Goal: Transaction & Acquisition: Purchase product/service

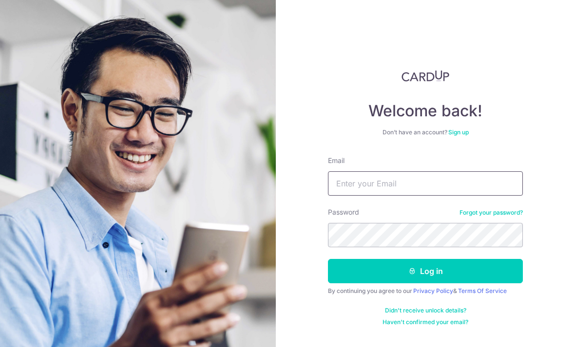
click at [380, 189] on input "Email" at bounding box center [425, 183] width 195 height 24
click at [0, 347] on com-1password-button at bounding box center [0, 347] width 0 height 0
type input "[EMAIL_ADDRESS][DOMAIN_NAME]"
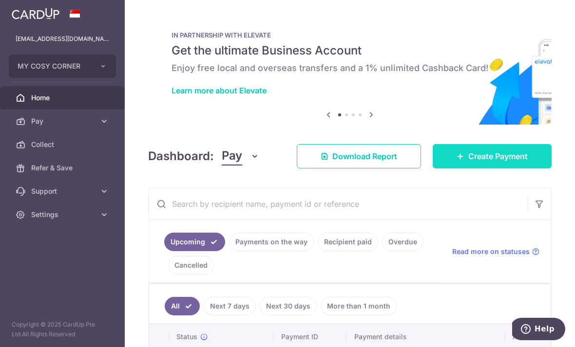
click at [460, 168] on link "Create Payment" at bounding box center [491, 156] width 119 height 24
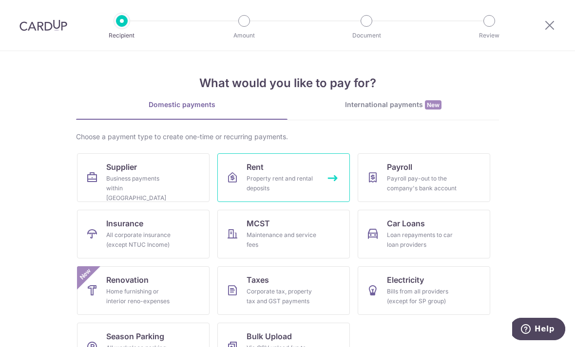
click at [279, 189] on div "Property rent and rental deposits" at bounding box center [281, 183] width 70 height 19
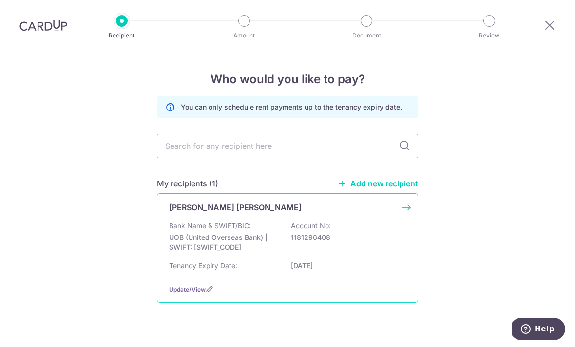
click at [240, 213] on p "GEE CHEOW KWONG CLEMENT" at bounding box center [235, 208] width 132 height 12
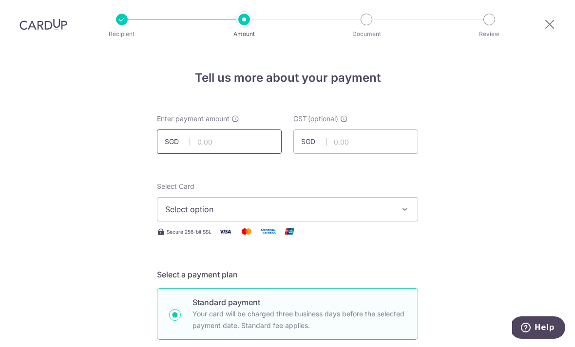
click at [244, 131] on input "text" at bounding box center [219, 143] width 125 height 24
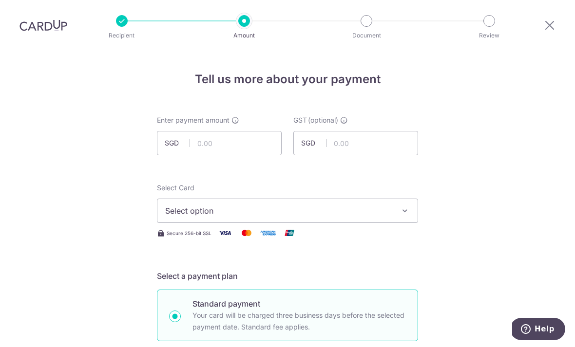
click at [556, 25] on div at bounding box center [549, 25] width 51 height 31
drag, startPoint x: 546, startPoint y: 25, endPoint x: 372, endPoint y: 197, distance: 244.8
click at [546, 25] on icon at bounding box center [549, 25] width 12 height 12
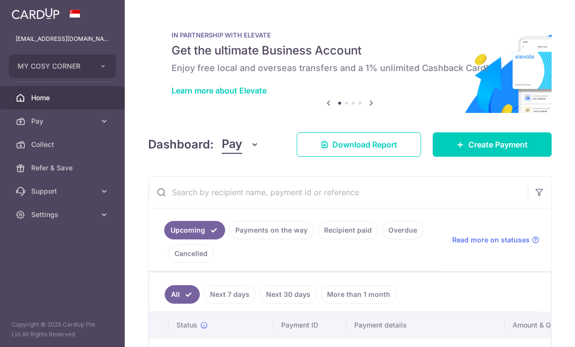
scroll to position [16, 0]
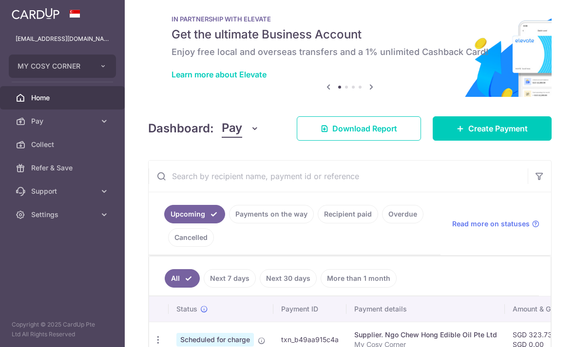
click at [317, 223] on link "Recipient paid" at bounding box center [347, 214] width 60 height 19
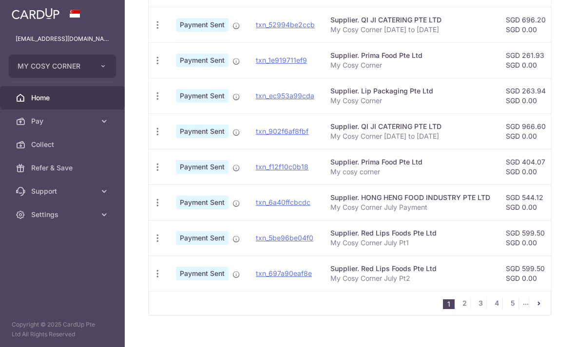
scroll to position [361, 0]
click at [467, 310] on link "2" at bounding box center [464, 304] width 12 height 12
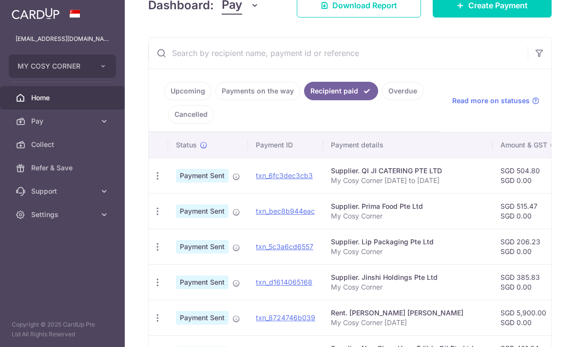
scroll to position [0, 0]
click at [525, 11] on span "Create Payment" at bounding box center [497, 6] width 59 height 12
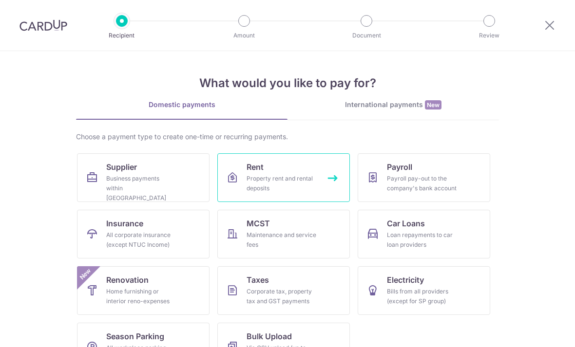
click at [284, 177] on div "Property rent and rental deposits" at bounding box center [281, 183] width 70 height 19
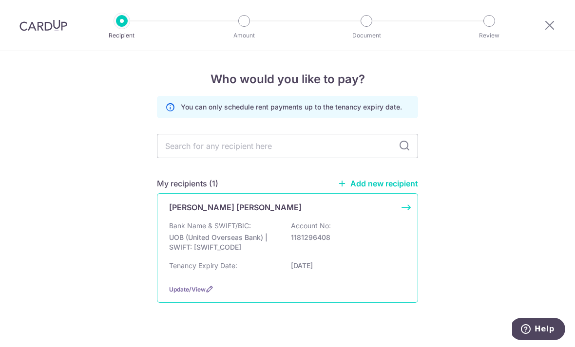
click at [237, 241] on p "UOB (United Overseas Bank) | SWIFT: UOVBSGSGXXX" at bounding box center [223, 242] width 109 height 19
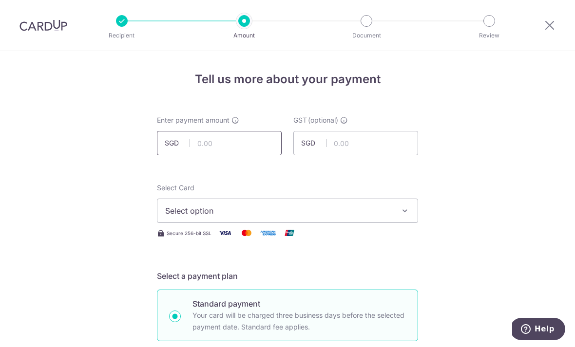
click at [259, 140] on input "text" at bounding box center [219, 143] width 125 height 24
type input "5,900.00"
click at [294, 206] on button "Select option" at bounding box center [287, 211] width 261 height 24
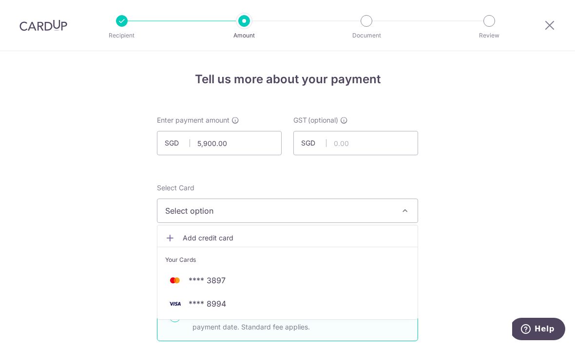
click at [241, 324] on div at bounding box center [287, 173] width 575 height 347
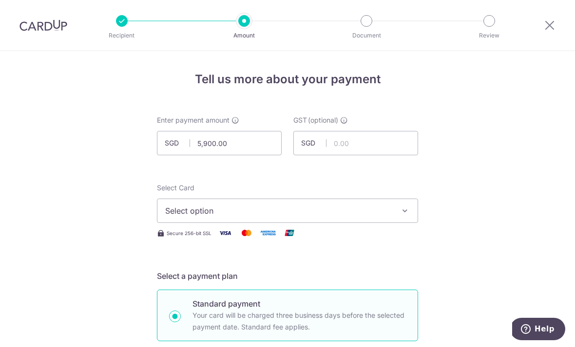
click at [249, 304] on p "Standard payment" at bounding box center [298, 304] width 213 height 12
click at [181, 311] on input "Standard payment Your card will be charged three business days before the selec…" at bounding box center [175, 317] width 12 height 12
click at [391, 221] on button "Select option" at bounding box center [287, 211] width 261 height 24
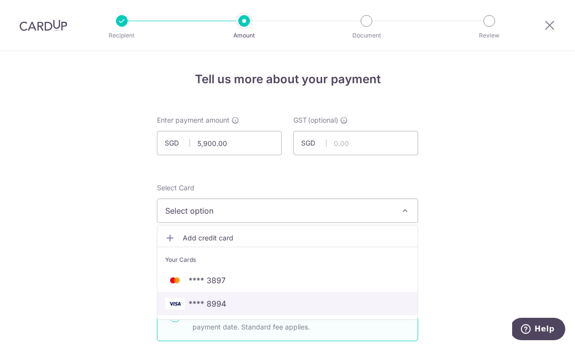
click at [226, 306] on span "**** 8994" at bounding box center [287, 304] width 244 height 12
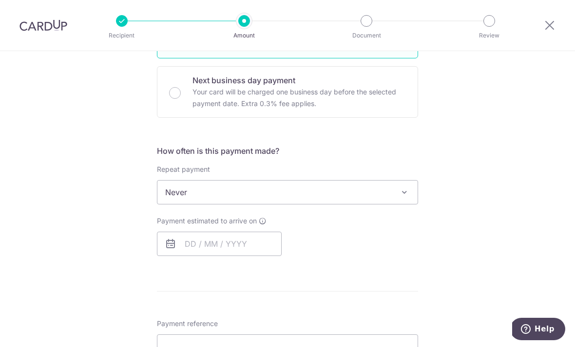
scroll to position [303, 0]
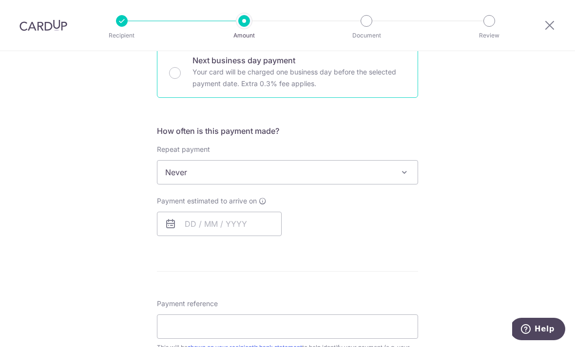
click at [345, 82] on p "Your card will be charged one business day before the selected payment date. Ex…" at bounding box center [298, 77] width 213 height 23
click at [181, 79] on input "Next business day payment Your card will be charged one business day before the…" at bounding box center [175, 73] width 12 height 12
radio input "false"
radio input "true"
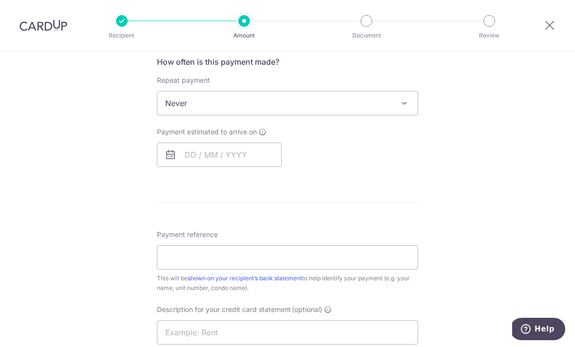
scroll to position [372, 0]
click at [261, 158] on input "text" at bounding box center [219, 154] width 125 height 24
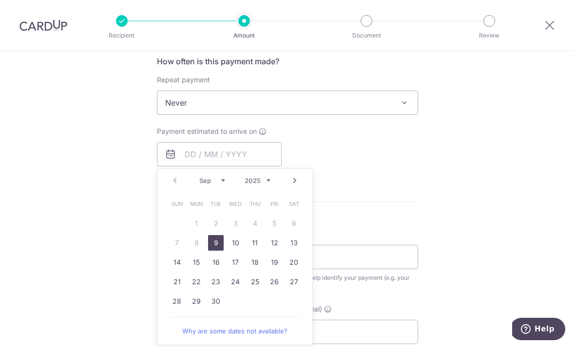
click at [213, 243] on link "9" at bounding box center [216, 243] width 16 height 16
type input "[DATE]"
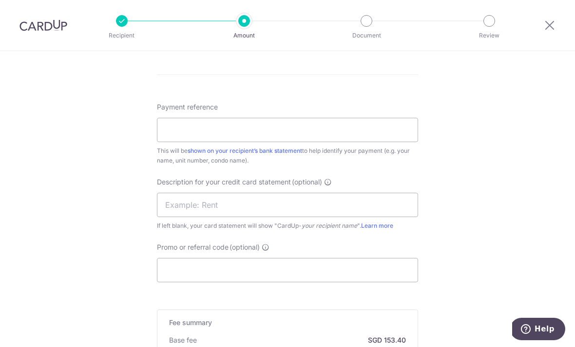
scroll to position [575, 0]
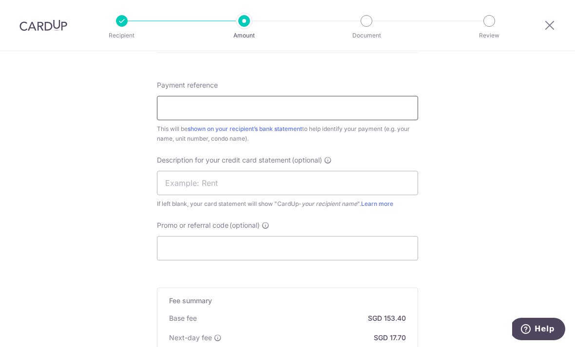
click at [370, 116] on input "Payment reference" at bounding box center [287, 108] width 261 height 24
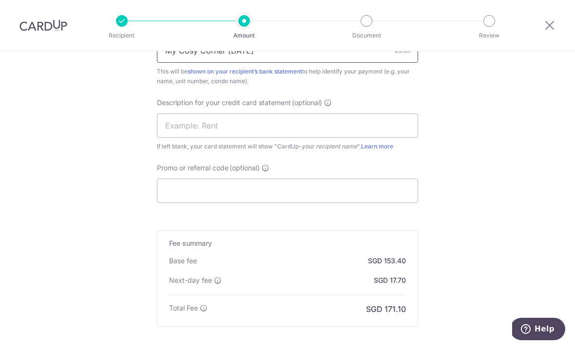
scroll to position [631, 0]
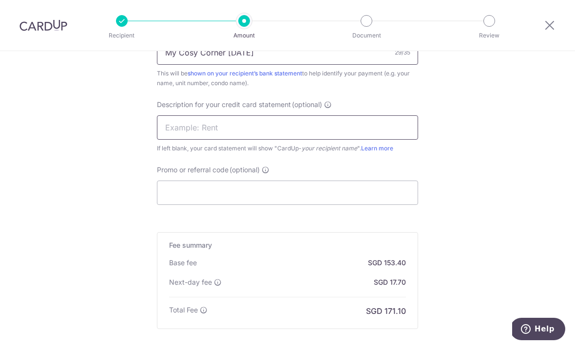
type input "My Cosy Corner September 2025"
click at [376, 130] on input "text" at bounding box center [287, 127] width 261 height 24
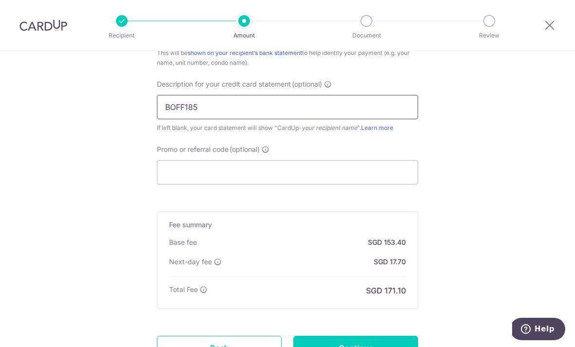
scroll to position [650, 0]
type input "BOFF185"
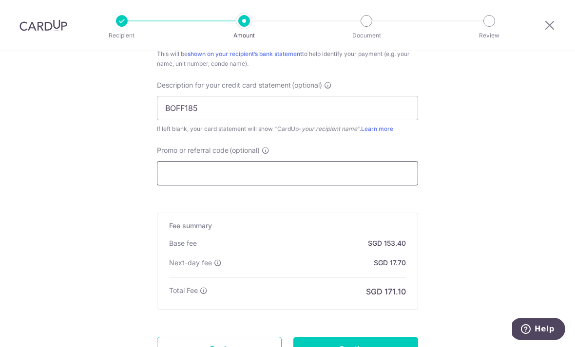
click at [381, 179] on input "Promo or referral code (optional)" at bounding box center [287, 173] width 261 height 24
click at [378, 181] on input "Promo or referral code (optional)" at bounding box center [287, 173] width 261 height 24
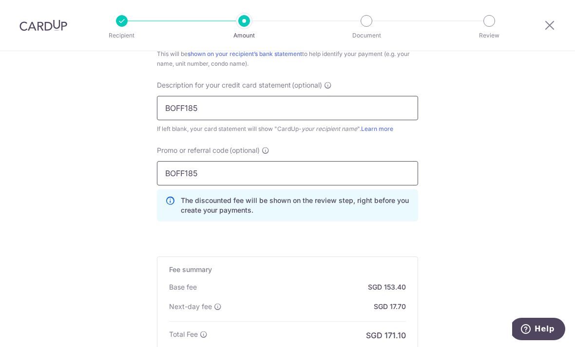
type input "BOFF185"
click at [337, 116] on input "BOFF185" at bounding box center [287, 108] width 261 height 24
type input "B"
type input "Rent"
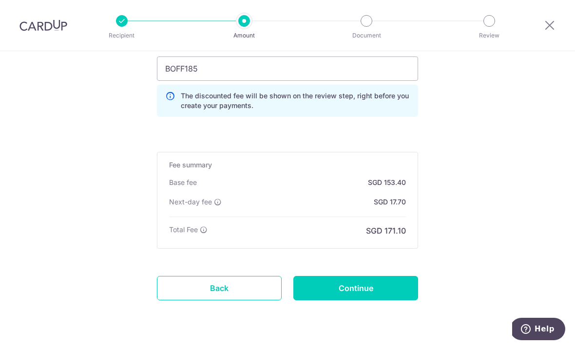
scroll to position [754, 0]
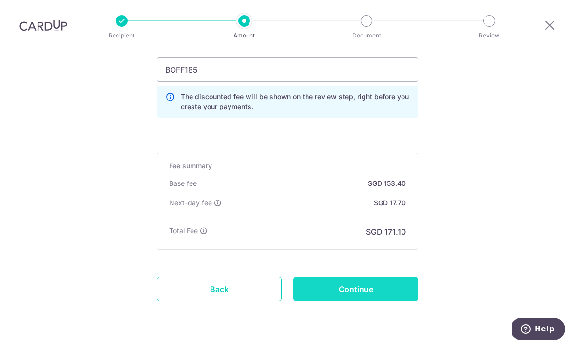
click at [399, 290] on input "Continue" at bounding box center [355, 289] width 125 height 24
type input "Create Schedule"
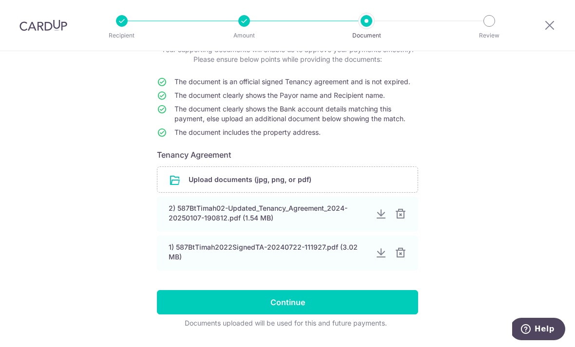
scroll to position [70, 0]
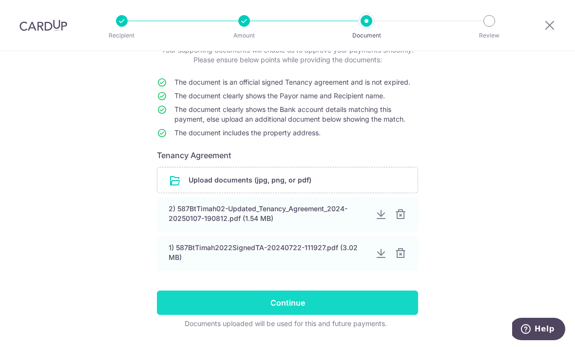
click at [386, 307] on input "Continue" at bounding box center [287, 303] width 261 height 24
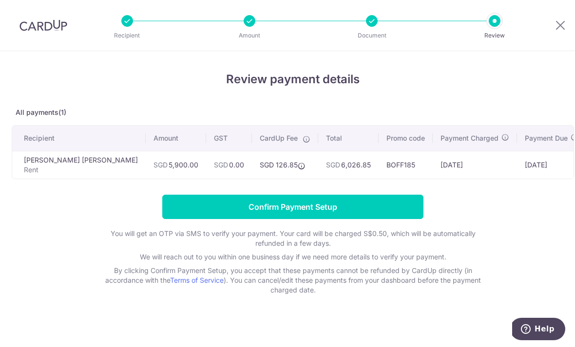
click at [339, 214] on input "Confirm Payment Setup" at bounding box center [292, 207] width 261 height 24
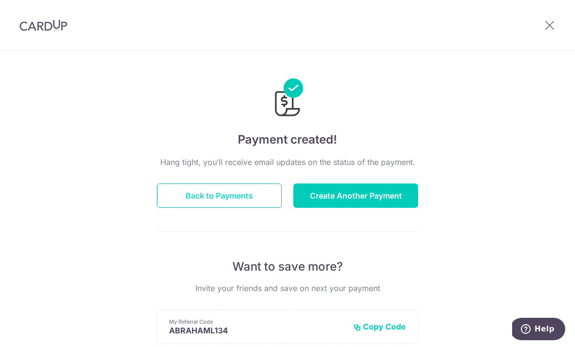
click at [251, 203] on button "Back to Payments" at bounding box center [219, 196] width 125 height 24
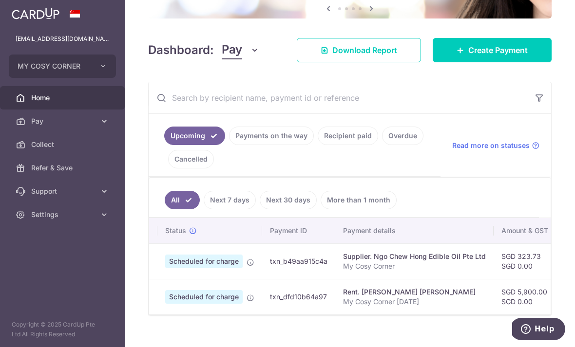
scroll to position [0, 7]
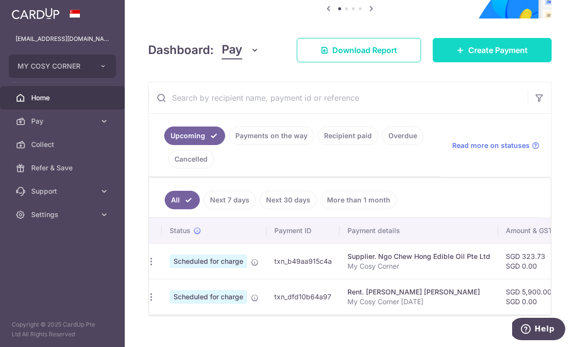
click at [477, 56] on span "Create Payment" at bounding box center [497, 50] width 59 height 12
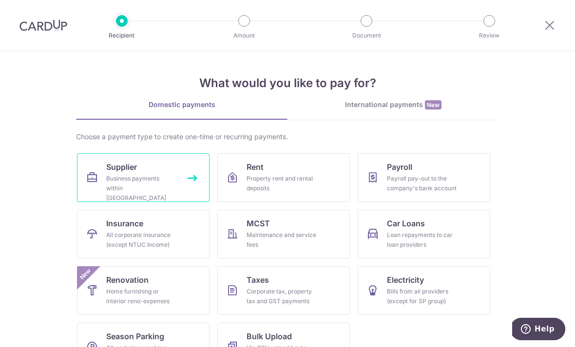
click at [186, 166] on link "Supplier Business payments within Singapore" at bounding box center [143, 177] width 132 height 49
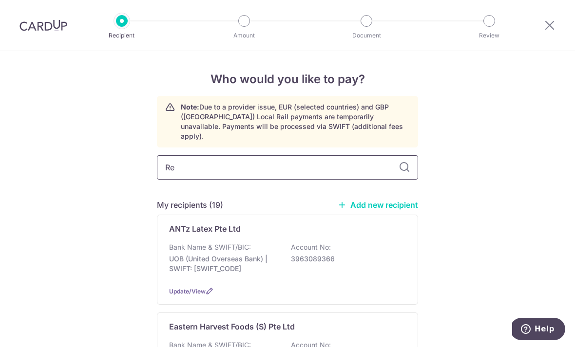
type input "Red"
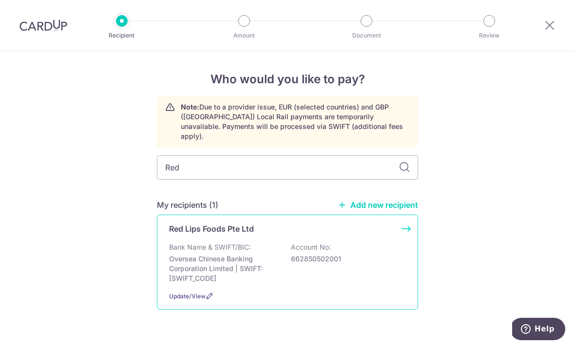
click at [201, 242] on p "Bank Name & SWIFT/BIC:" at bounding box center [210, 247] width 82 height 10
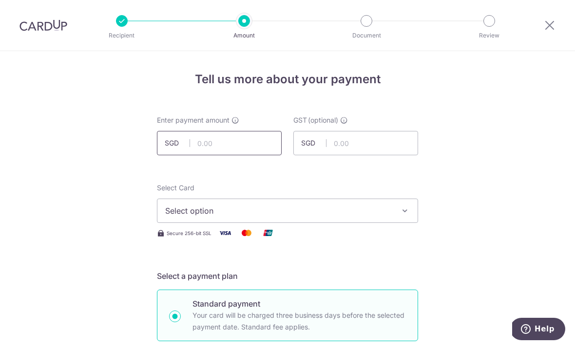
click at [220, 150] on input "text" at bounding box center [219, 143] width 125 height 24
type input "959.20"
click at [228, 223] on button "Select option" at bounding box center [287, 211] width 261 height 24
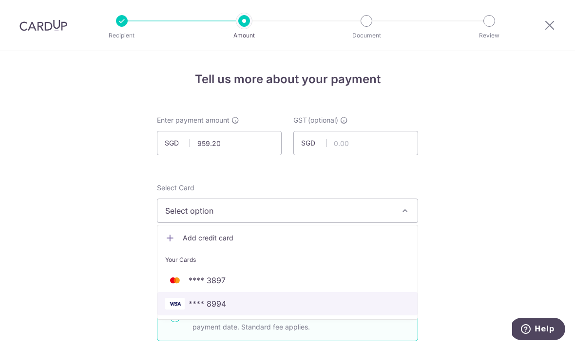
click at [225, 305] on span "**** 8994" at bounding box center [206, 304] width 37 height 12
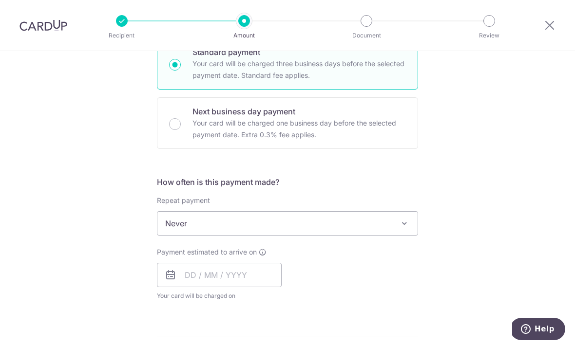
scroll to position [333, 0]
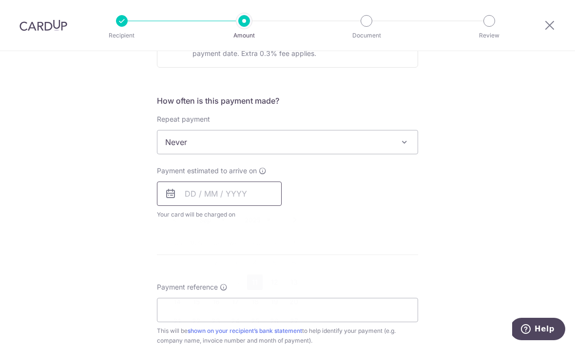
click at [222, 199] on input "text" at bounding box center [219, 194] width 125 height 24
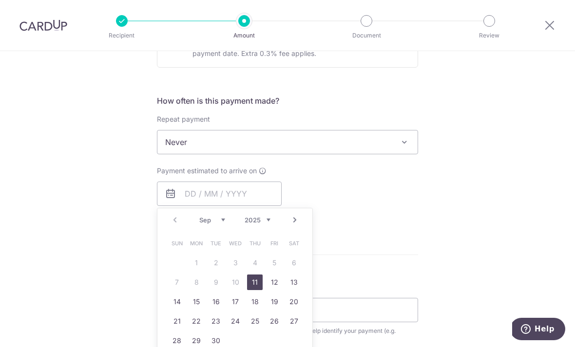
click at [257, 285] on link "11" at bounding box center [255, 283] width 16 height 16
type input "[DATE]"
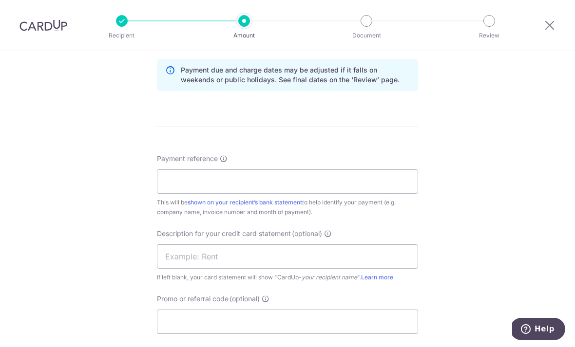
scroll to position [515, 0]
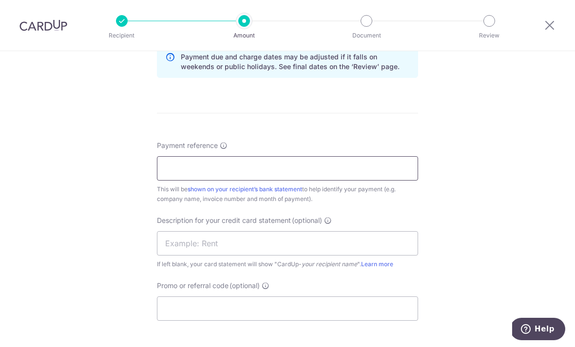
click at [327, 168] on input "Payment reference" at bounding box center [287, 168] width 261 height 24
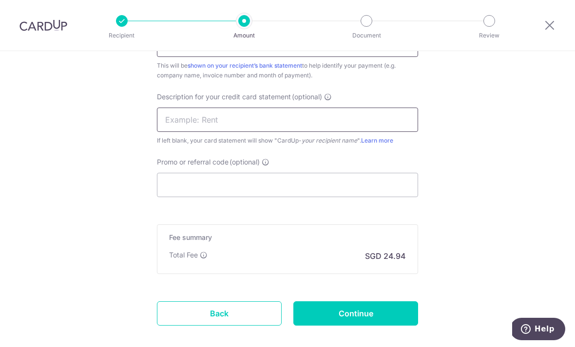
scroll to position [612, 0]
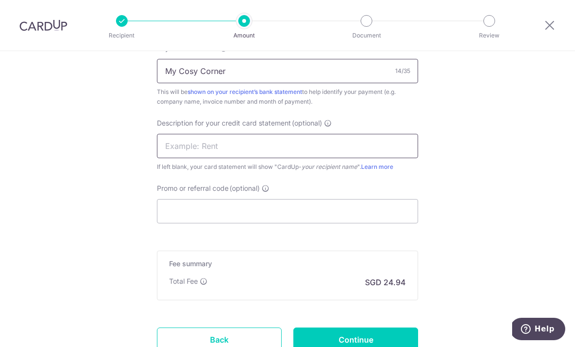
type input "My Cosy Corner"
click at [308, 157] on input "text" at bounding box center [287, 146] width 261 height 24
type input "B"
type input "Red Lips"
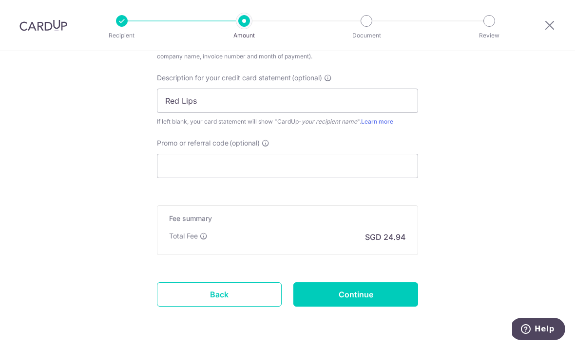
scroll to position [657, 0]
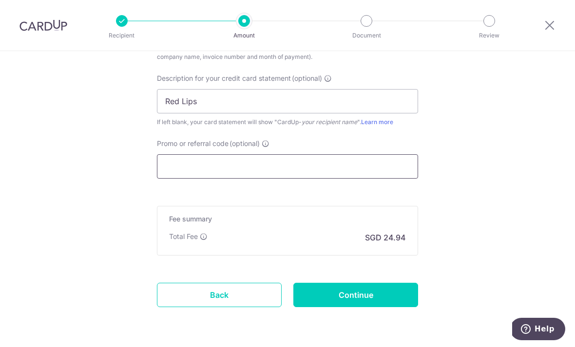
click at [385, 175] on input "Promo or referral code (optional)" at bounding box center [287, 166] width 261 height 24
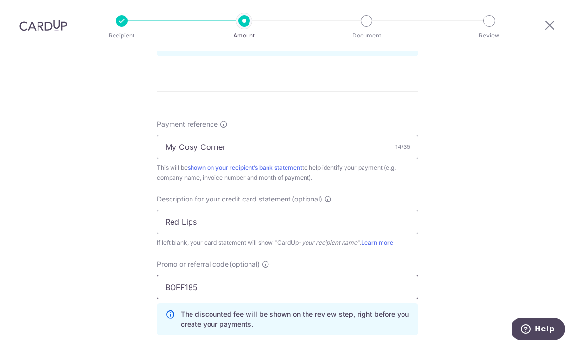
scroll to position [536, 0]
type input "BOFF185"
click at [330, 158] on input "My Cosy Corner" at bounding box center [287, 147] width 261 height 24
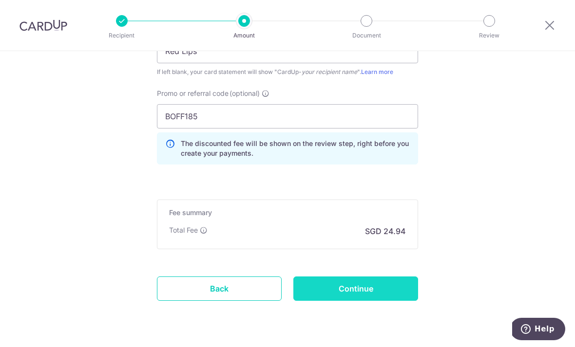
scroll to position [707, 0]
type input "My Cosy Corner August Pt1"
click at [399, 288] on input "Continue" at bounding box center [355, 289] width 125 height 24
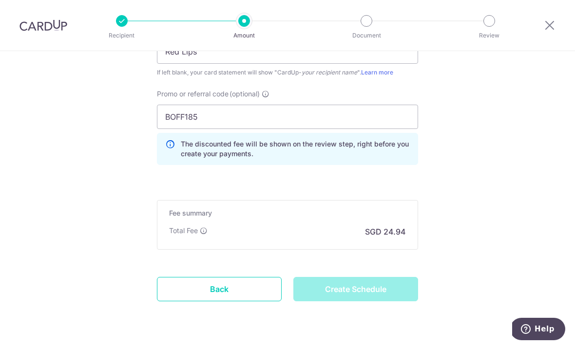
type input "Create Schedule"
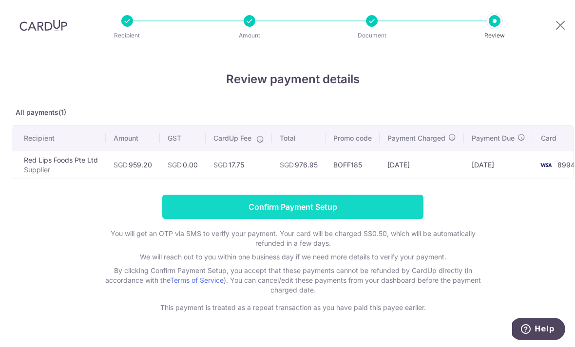
click at [397, 211] on input "Confirm Payment Setup" at bounding box center [292, 207] width 261 height 24
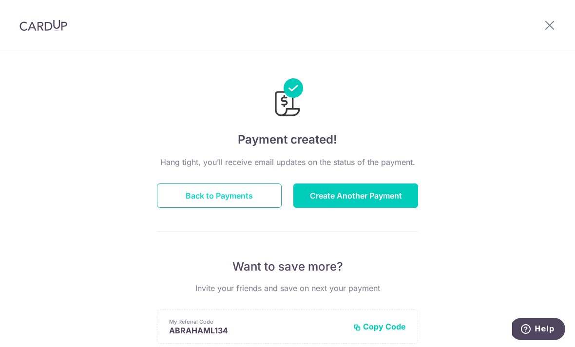
click at [264, 195] on button "Back to Payments" at bounding box center [219, 196] width 125 height 24
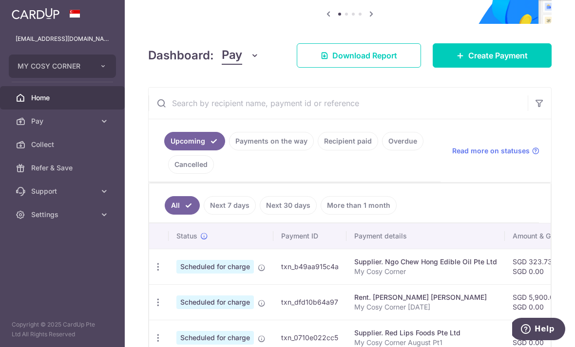
scroll to position [37, 0]
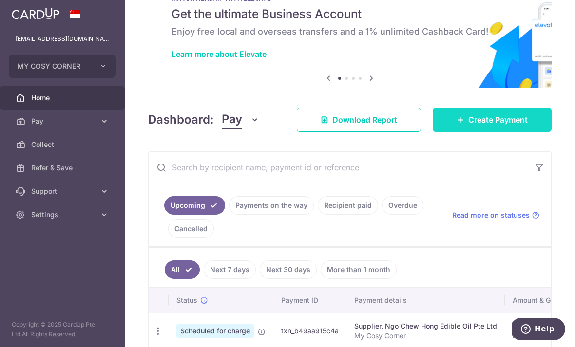
click at [494, 126] on span "Create Payment" at bounding box center [497, 120] width 59 height 12
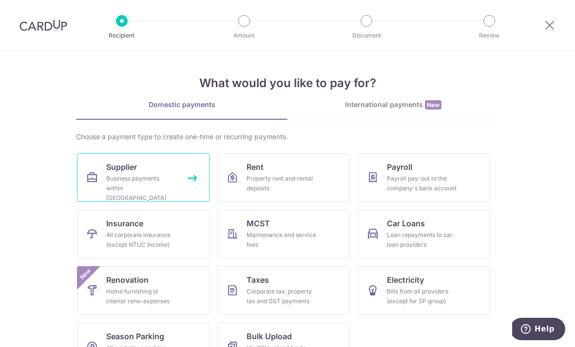
click at [118, 173] on link "Supplier Business payments within Singapore" at bounding box center [143, 177] width 132 height 49
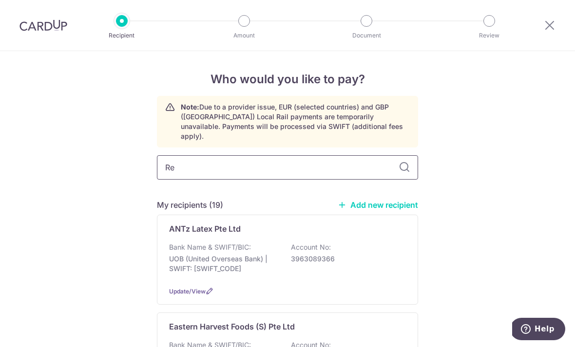
type input "Red"
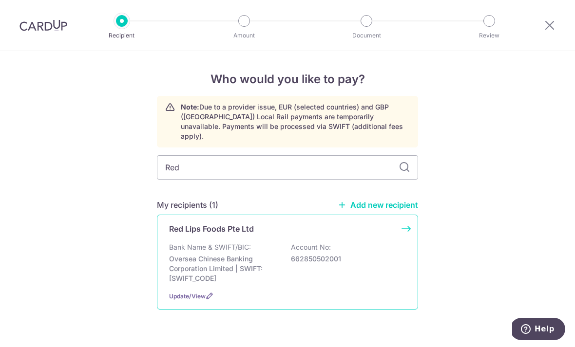
click at [217, 223] on p "Red Lips Foods Pte Ltd" at bounding box center [211, 229] width 85 height 12
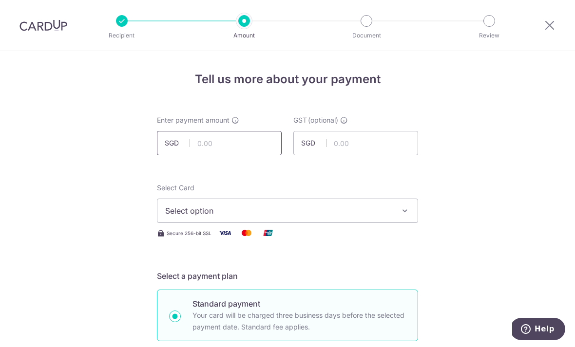
click at [257, 148] on input "text" at bounding box center [219, 143] width 125 height 24
type input "959.20"
click at [277, 222] on button "Select option" at bounding box center [287, 211] width 261 height 24
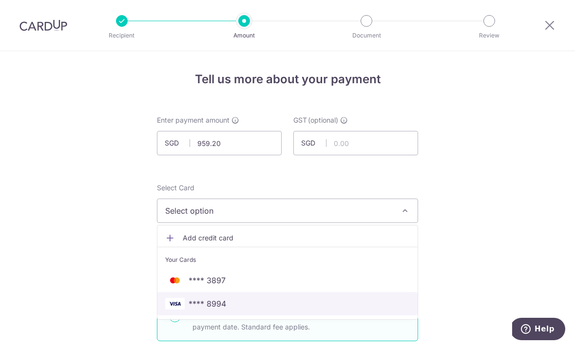
click at [242, 309] on span "**** 8994" at bounding box center [287, 304] width 244 height 12
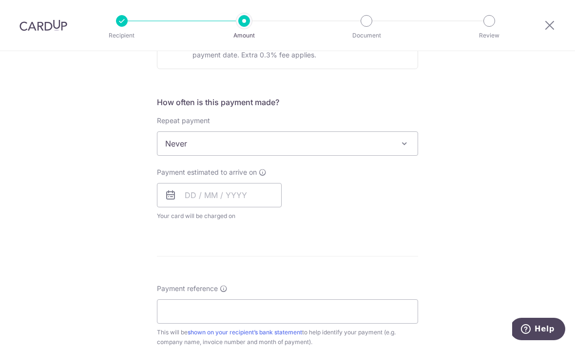
scroll to position [331, 0]
click at [256, 203] on input "text" at bounding box center [219, 196] width 125 height 24
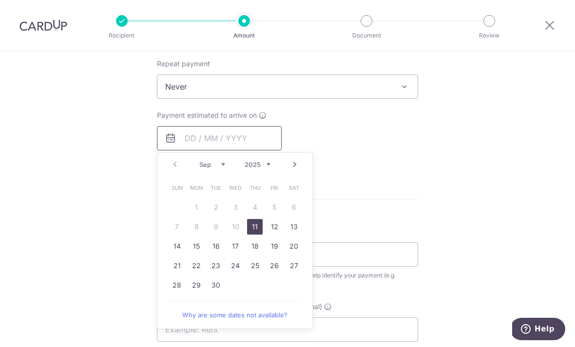
scroll to position [397, 0]
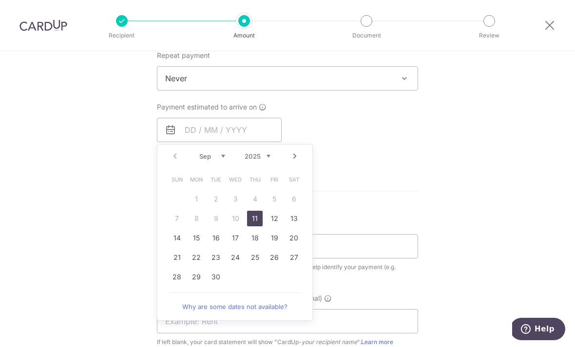
click at [254, 224] on link "11" at bounding box center [255, 219] width 16 height 16
type input "11/09/2025"
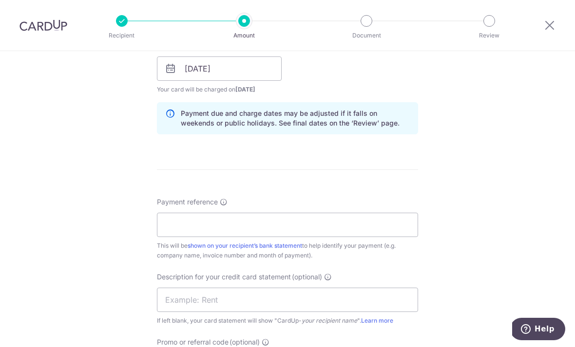
scroll to position [478, 0]
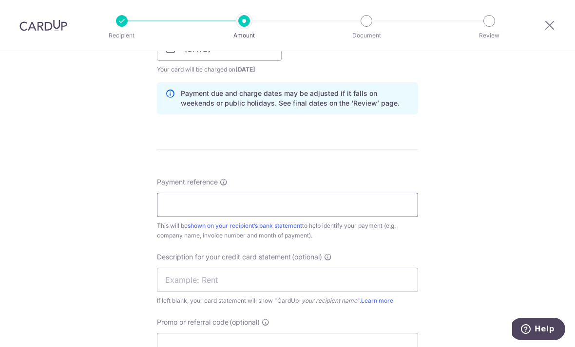
click at [371, 213] on input "Payment reference" at bounding box center [287, 205] width 261 height 24
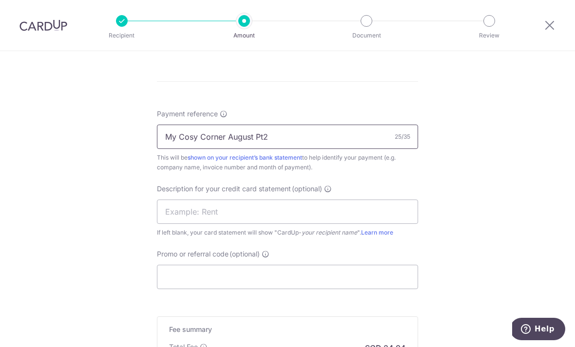
scroll to position [589, 0]
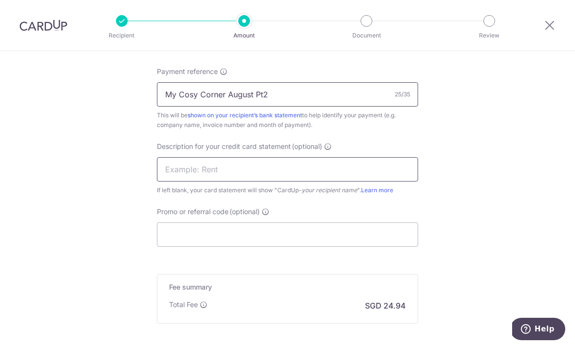
type input "My Cosy Corner August Pt2"
click at [392, 167] on input "text" at bounding box center [287, 169] width 261 height 24
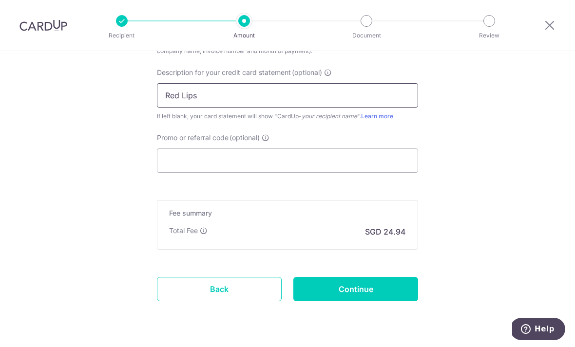
scroll to position [663, 0]
type input "Red Lips"
click at [379, 170] on input "Promo or referral code (optional)" at bounding box center [287, 161] width 261 height 24
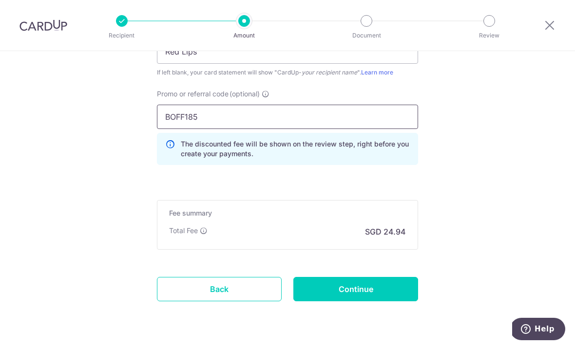
scroll to position [707, 0]
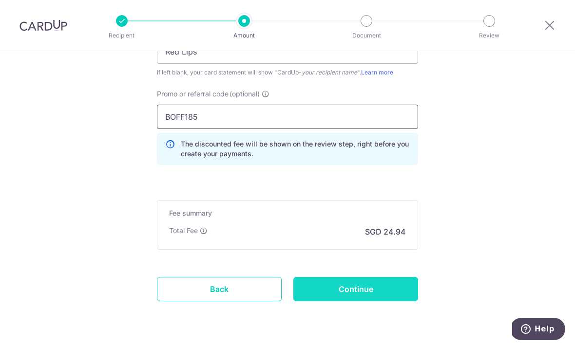
type input "BOFF185"
click at [386, 297] on input "Continue" at bounding box center [355, 289] width 125 height 24
type input "Create Schedule"
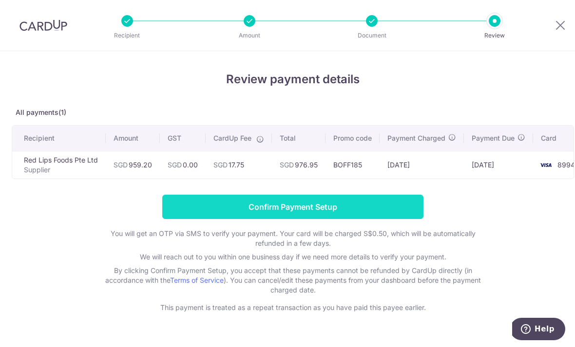
click at [301, 199] on input "Confirm Payment Setup" at bounding box center [292, 207] width 261 height 24
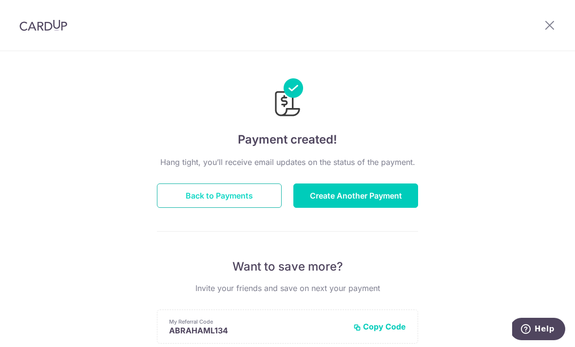
click at [252, 205] on button "Back to Payments" at bounding box center [219, 196] width 125 height 24
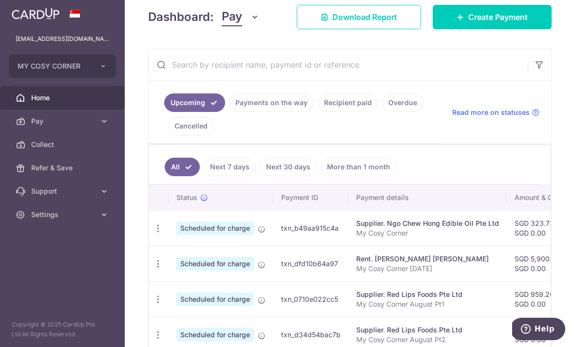
scroll to position [98, 0]
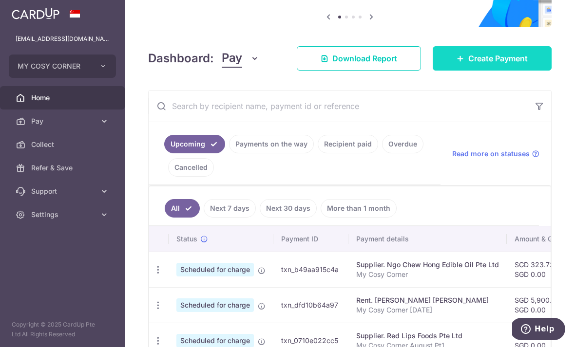
click at [483, 71] on link "Create Payment" at bounding box center [491, 58] width 119 height 24
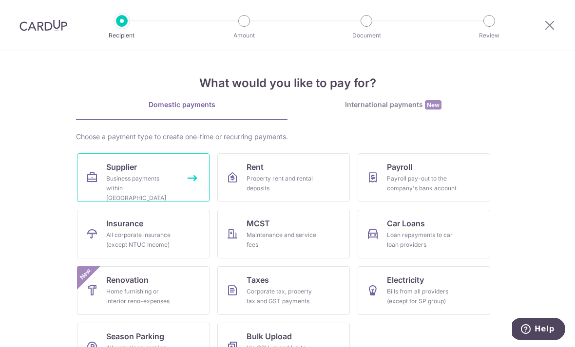
click at [173, 170] on link "Supplier Business payments within Singapore" at bounding box center [143, 177] width 132 height 49
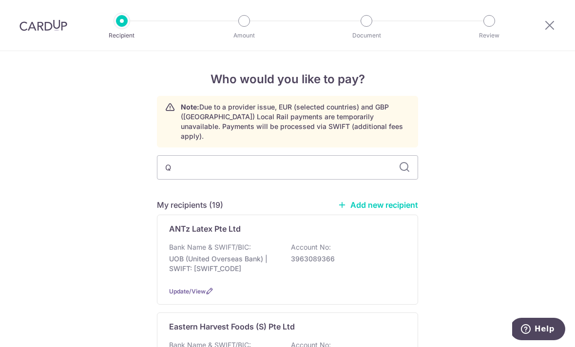
type input "Qi"
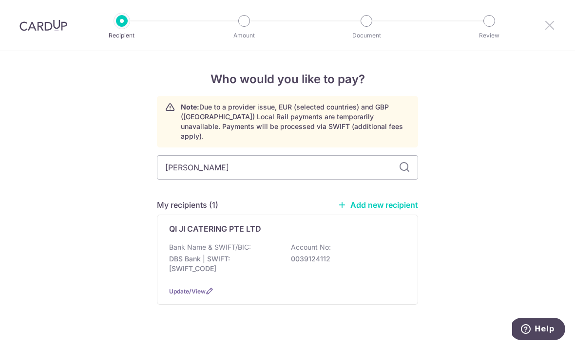
click at [548, 27] on icon at bounding box center [549, 25] width 12 height 12
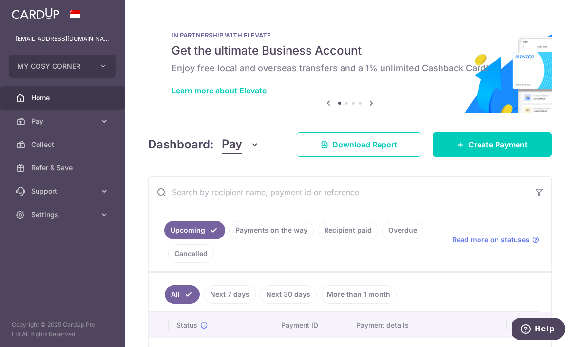
click at [317, 240] on link "Recipient paid" at bounding box center [347, 230] width 60 height 19
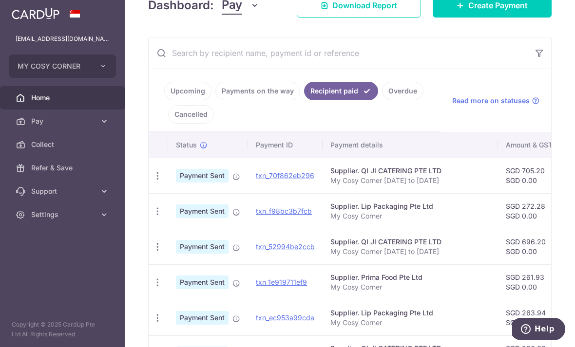
scroll to position [114, 0]
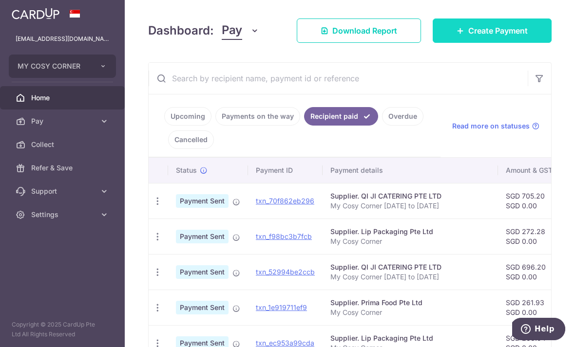
click at [456, 43] on link "Create Payment" at bounding box center [491, 31] width 119 height 24
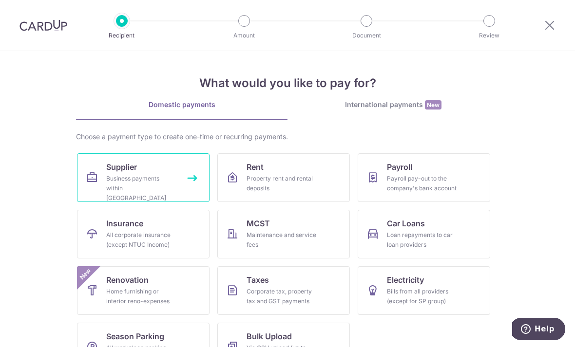
click at [155, 172] on link "Supplier Business payments within Singapore" at bounding box center [143, 177] width 132 height 49
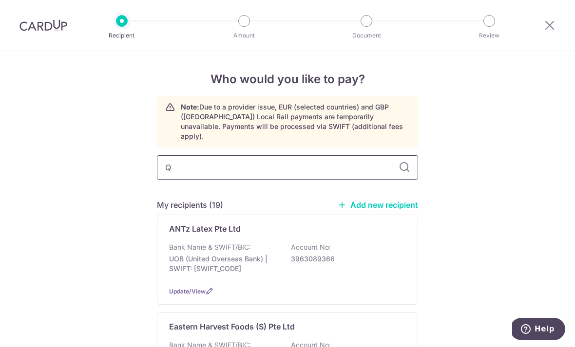
type input "[PERSON_NAME]"
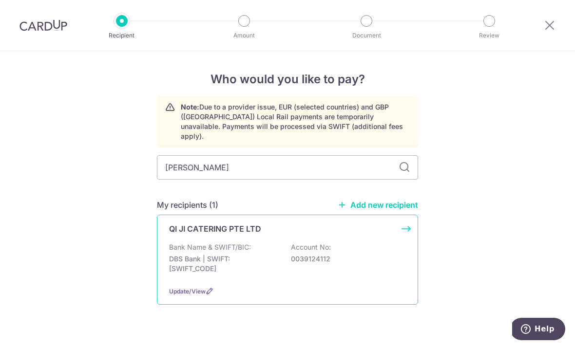
click at [209, 223] on p "QI JI CATERING PTE LTD" at bounding box center [215, 229] width 92 height 12
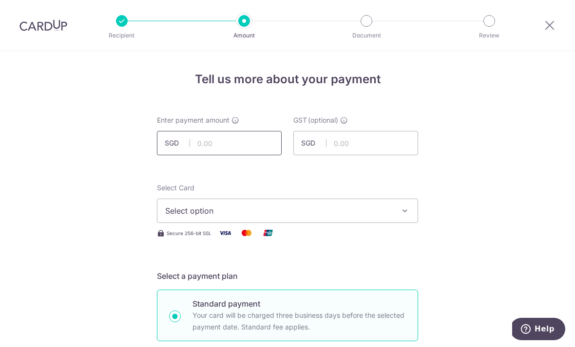
click at [255, 151] on input "text" at bounding box center [219, 143] width 125 height 24
type input "705.20"
click at [286, 217] on span "Select option" at bounding box center [278, 211] width 227 height 12
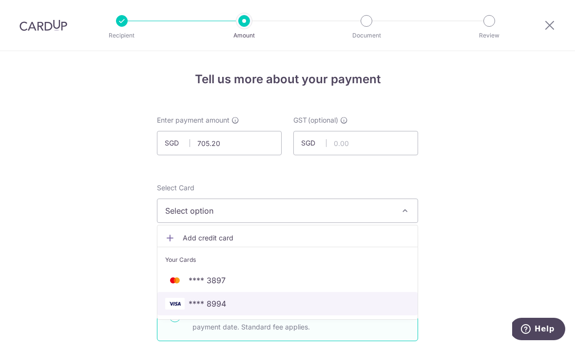
click at [243, 305] on span "**** 8994" at bounding box center [287, 304] width 244 height 12
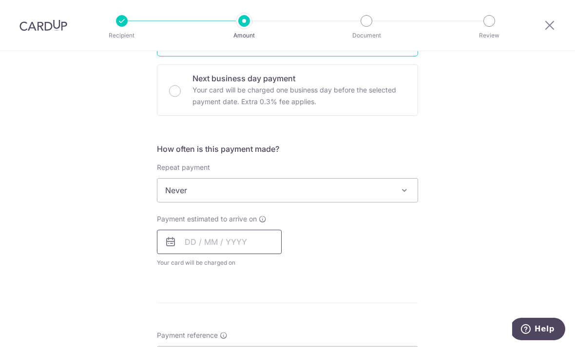
click at [255, 250] on input "text" at bounding box center [219, 242] width 125 height 24
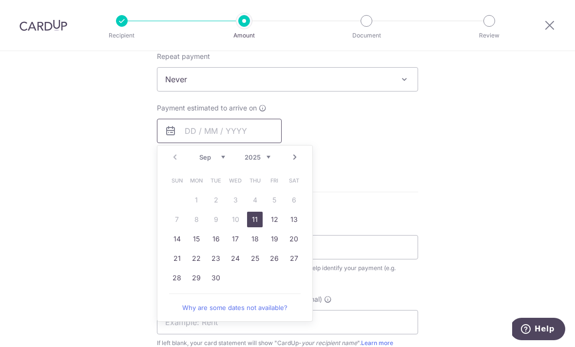
scroll to position [396, 0]
click at [253, 227] on link "11" at bounding box center [255, 219] width 16 height 16
type input "[DATE]"
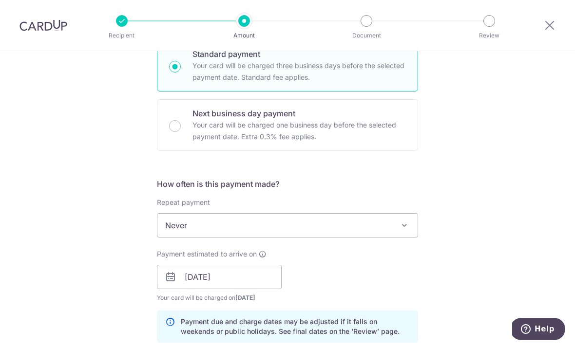
scroll to position [247, 0]
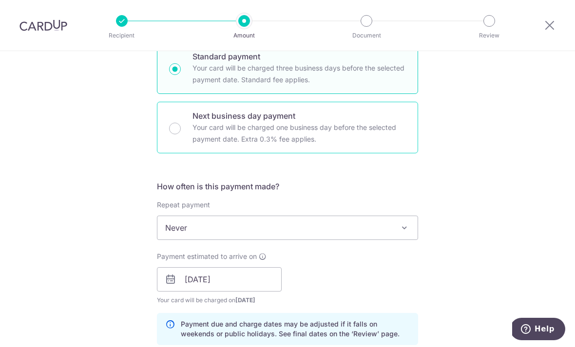
click at [275, 133] on p "Your card will be charged one business day before the selected payment date. Ex…" at bounding box center [298, 133] width 213 height 23
click at [181, 133] on input "Next business day payment Your card will be charged one business day before the…" at bounding box center [175, 129] width 12 height 12
radio input "false"
radio input "true"
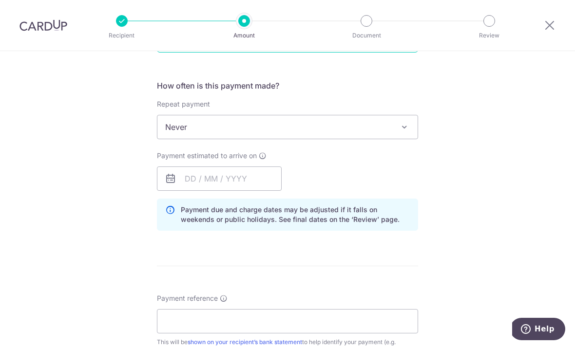
scroll to position [347, 0]
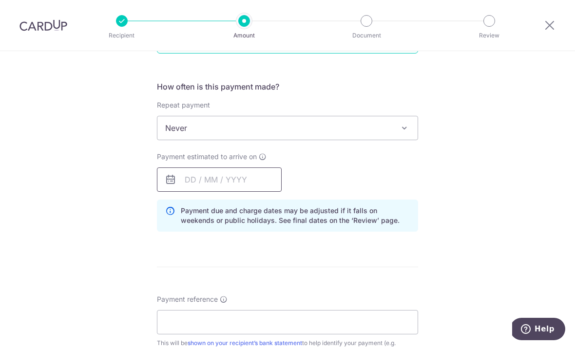
click at [266, 184] on body "Recipient Amount Document Review Tell us more about your payment Enter payment …" at bounding box center [287, 173] width 575 height 347
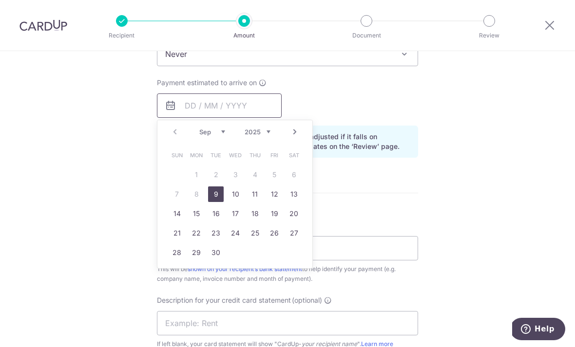
scroll to position [420, 0]
click at [381, 108] on div "Payment estimated to arrive on Prev Next Sep Oct Nov Dec 2025 2026 2027 2028 20…" at bounding box center [287, 99] width 273 height 40
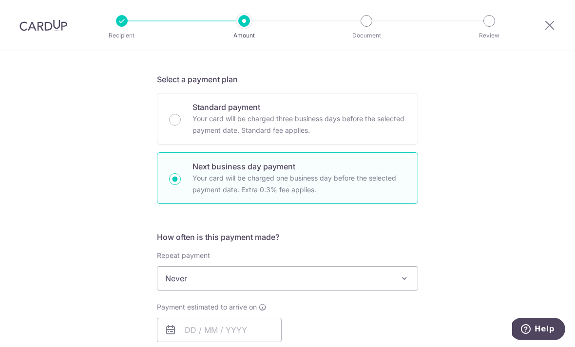
scroll to position [192, 0]
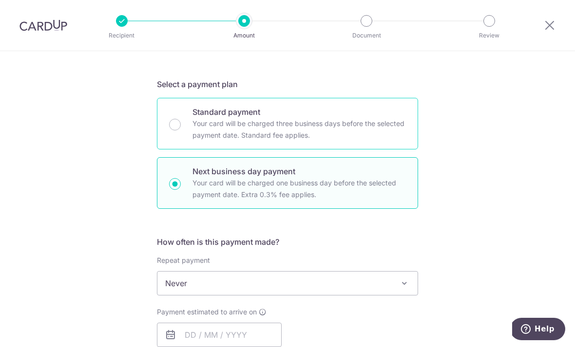
click at [327, 131] on p "Your card will be charged three business days before the selected payment date.…" at bounding box center [298, 129] width 213 height 23
click at [181, 130] on input "Standard payment Your card will be charged three business days before the selec…" at bounding box center [175, 125] width 12 height 12
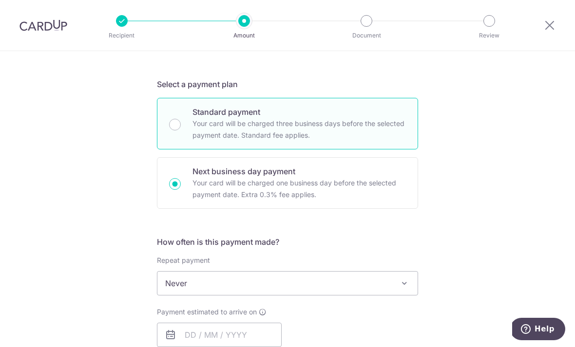
radio input "true"
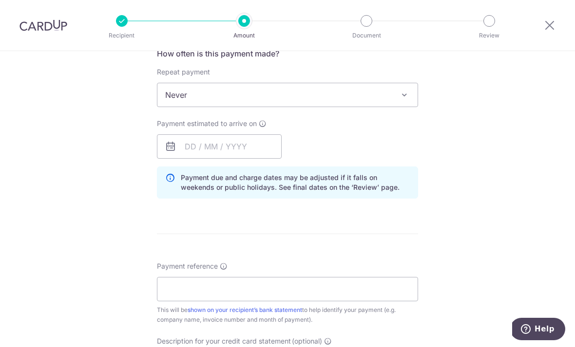
scroll to position [380, 0]
click at [265, 154] on input "text" at bounding box center [219, 147] width 125 height 24
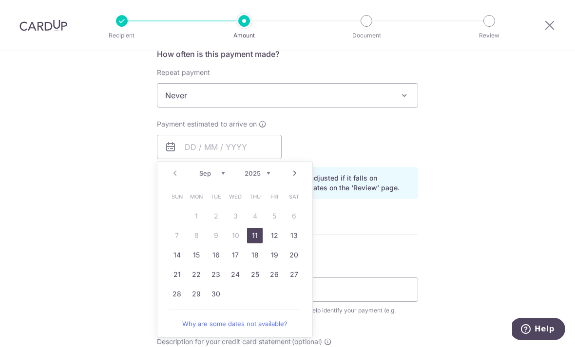
click at [259, 241] on link "11" at bounding box center [255, 236] width 16 height 16
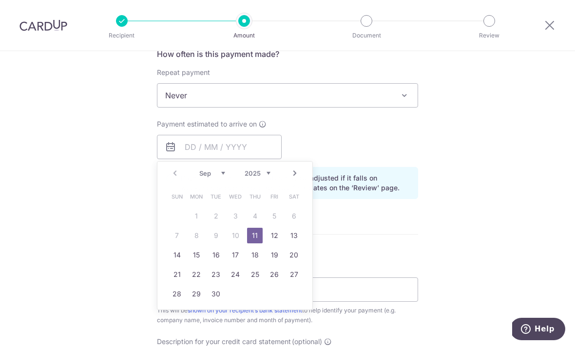
type input "11/09/2025"
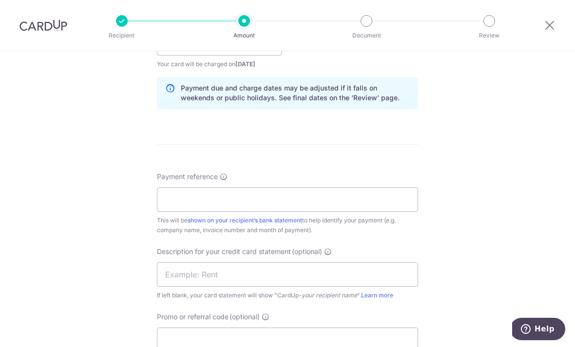
scroll to position [482, 0]
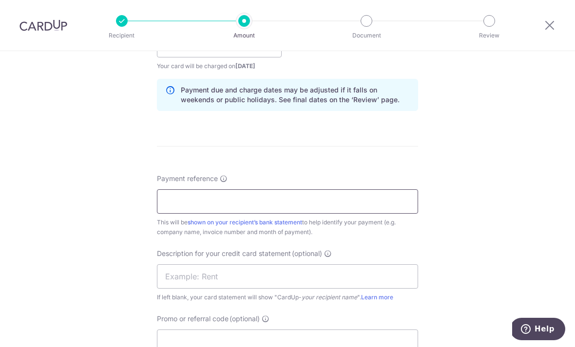
click at [349, 213] on input "Payment reference" at bounding box center [287, 201] width 261 height 24
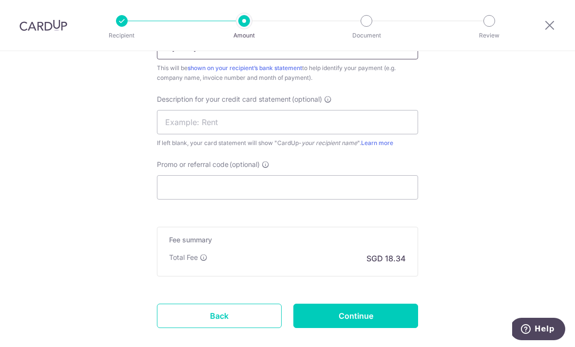
scroll to position [592, 0]
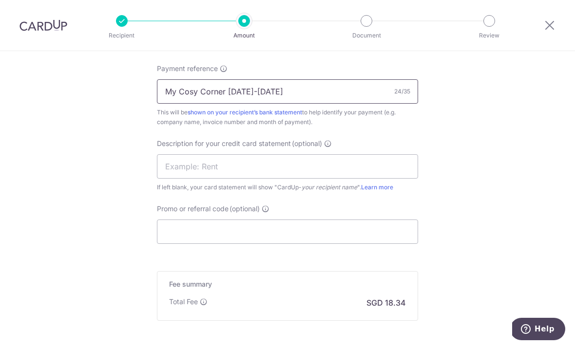
click at [239, 96] on input "My Cosy Corner 25-30 Aug" at bounding box center [287, 91] width 261 height 24
type input "My Cosy Corner 25 to 30 Aug"
click at [310, 178] on input "text" at bounding box center [287, 166] width 261 height 24
type input "Qiji"
click at [386, 235] on input "Promo or referral code (optional)" at bounding box center [287, 232] width 261 height 24
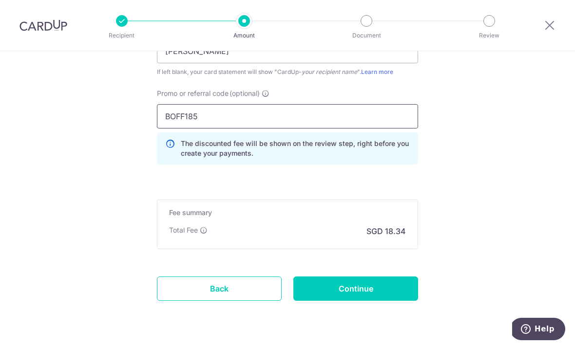
scroll to position [707, 0]
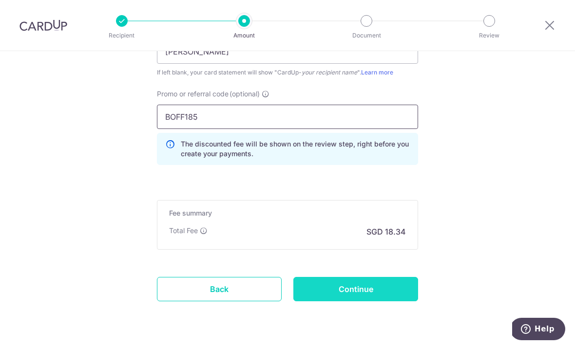
type input "BOFF185"
click at [385, 291] on input "Continue" at bounding box center [355, 289] width 125 height 24
type input "Create Schedule"
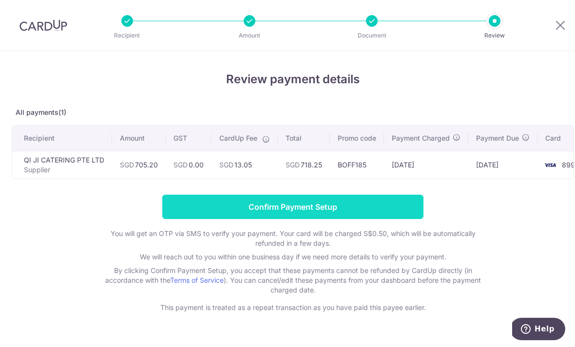
click at [358, 212] on input "Confirm Payment Setup" at bounding box center [292, 207] width 261 height 24
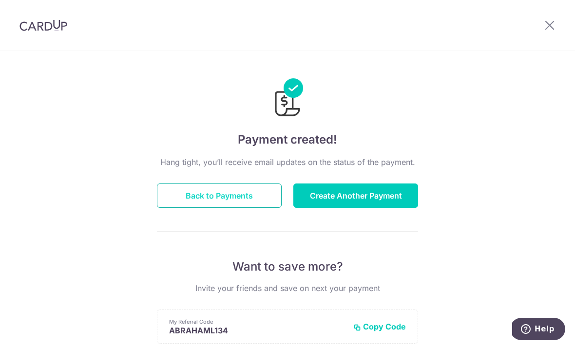
click at [262, 204] on button "Back to Payments" at bounding box center [219, 196] width 125 height 24
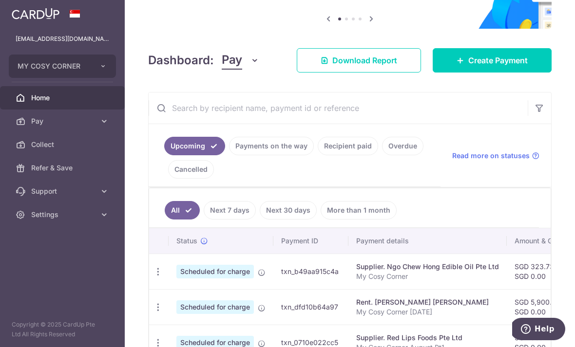
scroll to position [67, 0]
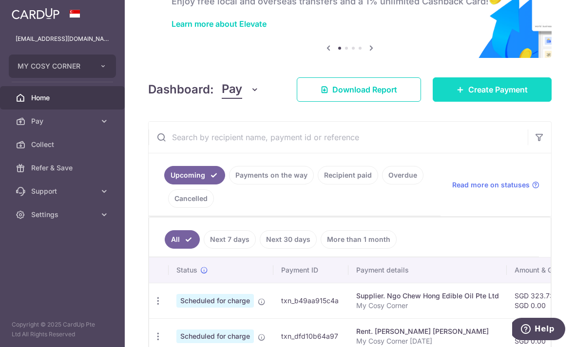
click at [496, 95] on span "Create Payment" at bounding box center [497, 90] width 59 height 12
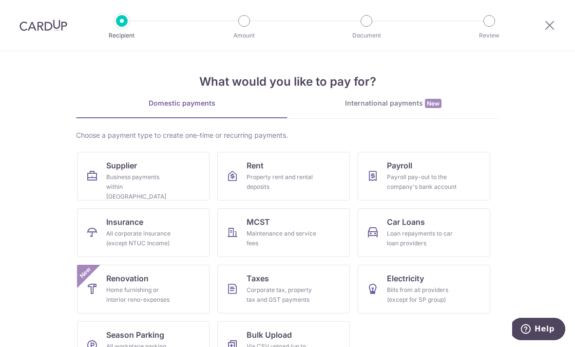
scroll to position [1, 0]
click at [547, 24] on icon at bounding box center [549, 25] width 12 height 12
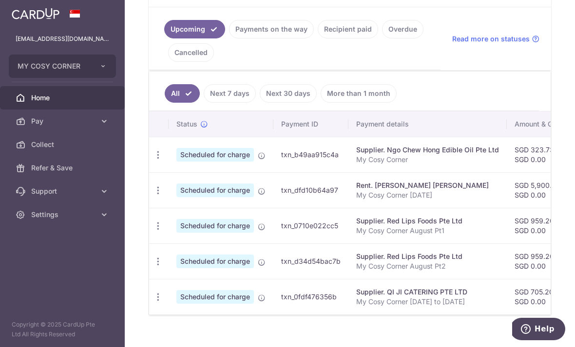
click at [204, 103] on link "Next 7 days" at bounding box center [230, 93] width 52 height 19
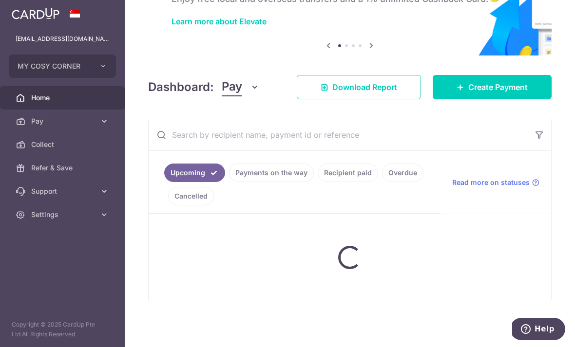
scroll to position [62, 0]
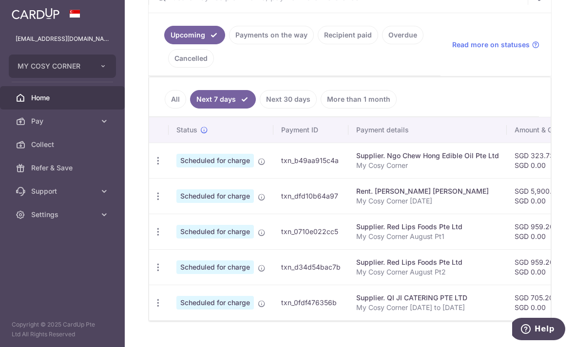
click at [165, 109] on link "All" at bounding box center [175, 99] width 21 height 19
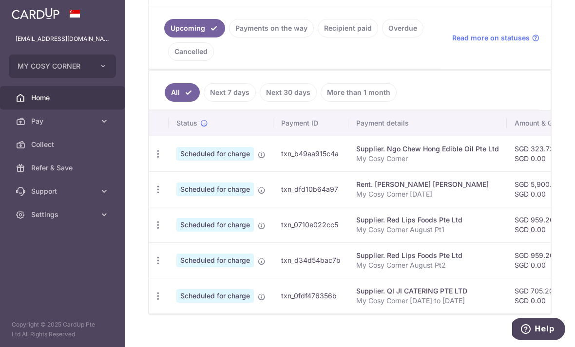
scroll to position [213, 0]
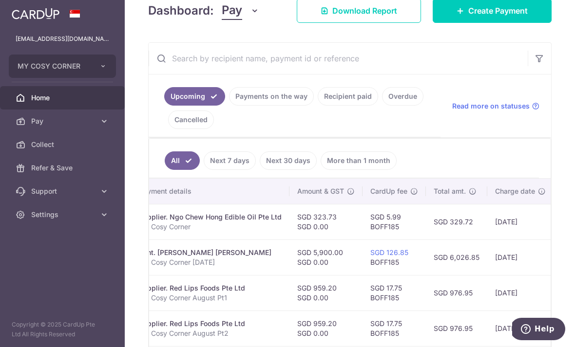
scroll to position [147, 0]
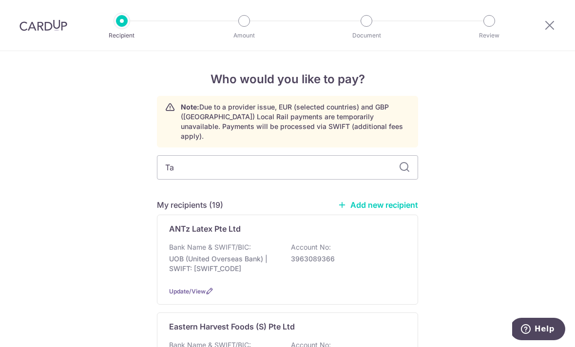
type input "Tab"
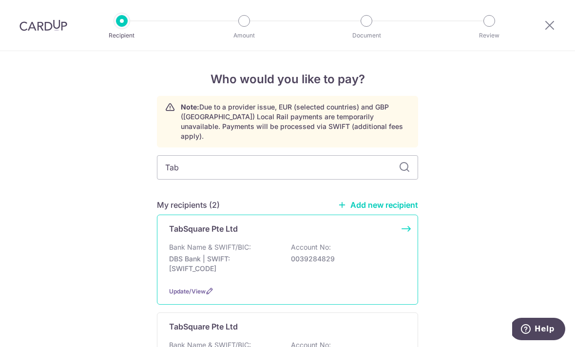
click at [214, 232] on div "TabSquare Pte Ltd Bank Name & SWIFT/BIC: DBS Bank | SWIFT: DBSSSGSGXXX Account …" at bounding box center [287, 260] width 261 height 90
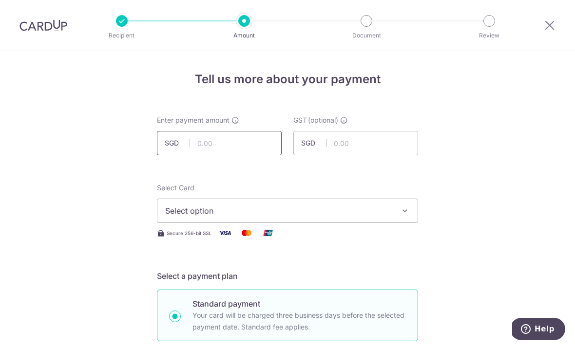
click at [248, 149] on input "text" at bounding box center [219, 143] width 125 height 24
type input "142.09"
click at [362, 211] on span "Select option" at bounding box center [278, 211] width 227 height 12
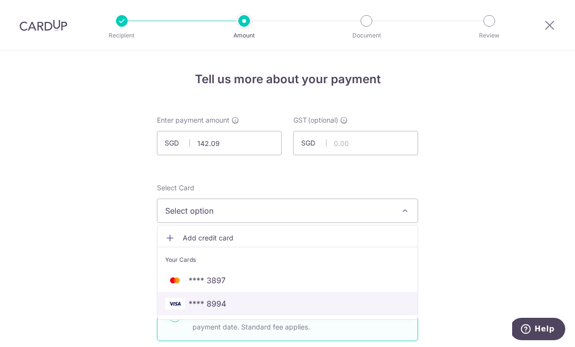
click at [248, 310] on span "**** 8994" at bounding box center [287, 304] width 244 height 12
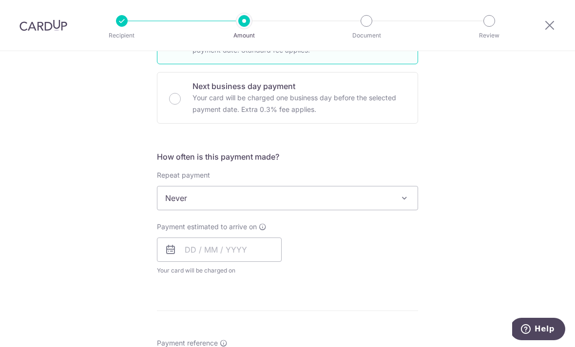
scroll to position [324, 0]
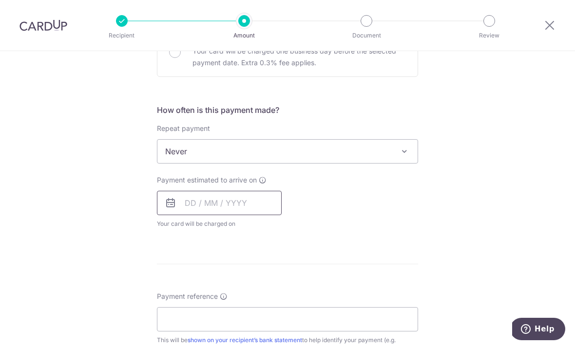
click at [249, 208] on input "text" at bounding box center [219, 203] width 125 height 24
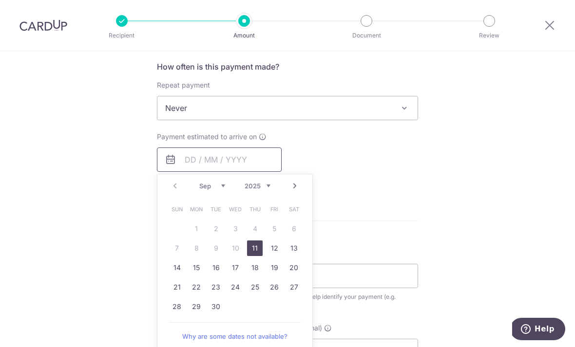
scroll to position [362, 0]
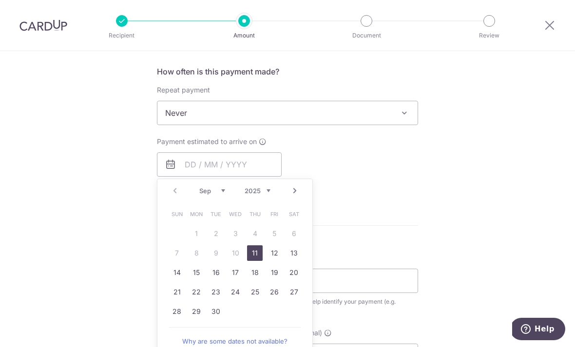
click at [335, 147] on div "Payment estimated to arrive on Prev Next Sep Oct Nov Dec 2025 2026 2027 2028 20…" at bounding box center [287, 164] width 273 height 54
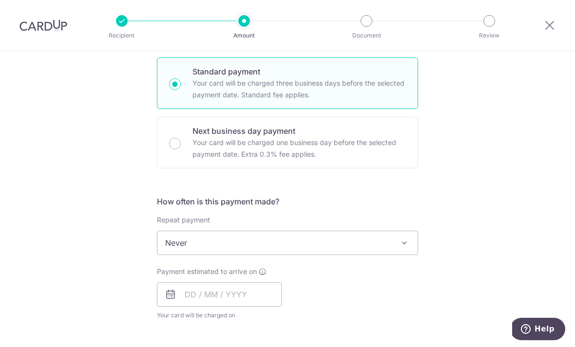
scroll to position [229, 0]
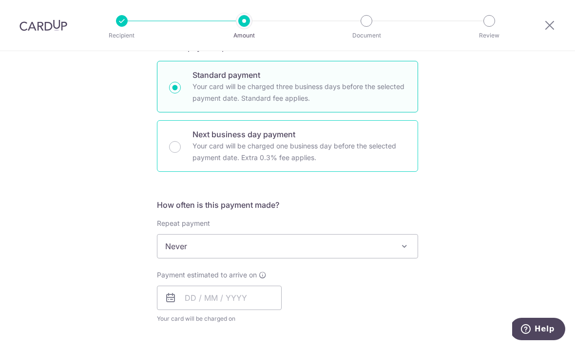
click at [322, 152] on p "Your card will be charged one business day before the selected payment date. Ex…" at bounding box center [298, 151] width 213 height 23
click at [181, 152] on input "Next business day payment Your card will be charged one business day before the…" at bounding box center [175, 147] width 12 height 12
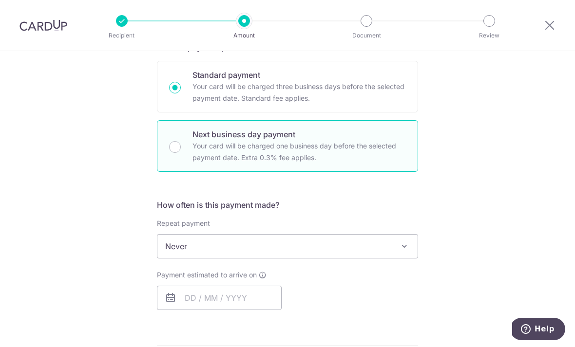
radio input "false"
click at [258, 157] on p "Your card will be charged one business day before the selected payment date. Ex…" at bounding box center [298, 151] width 213 height 23
click at [181, 153] on input "Next business day payment Your card will be charged one business day before the…" at bounding box center [175, 147] width 12 height 12
radio input "true"
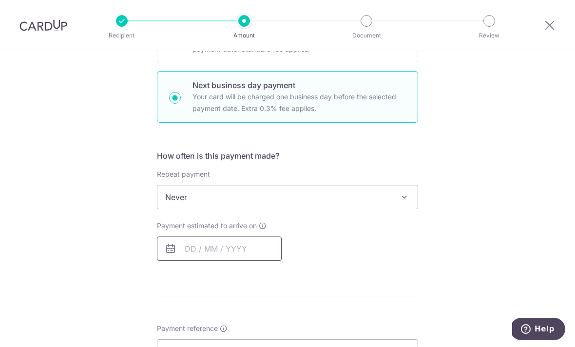
click at [258, 255] on input "text" at bounding box center [219, 249] width 125 height 24
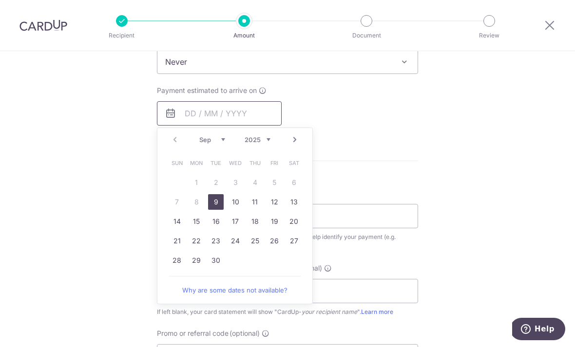
scroll to position [418, 0]
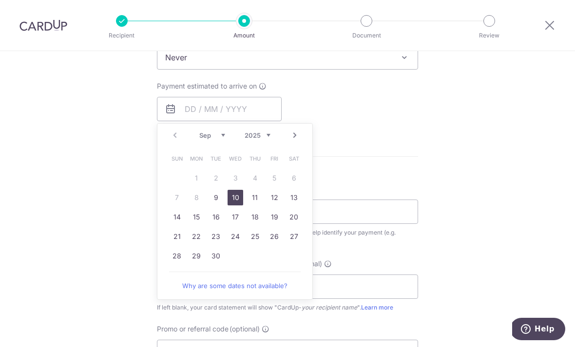
click at [237, 202] on link "10" at bounding box center [235, 198] width 16 height 16
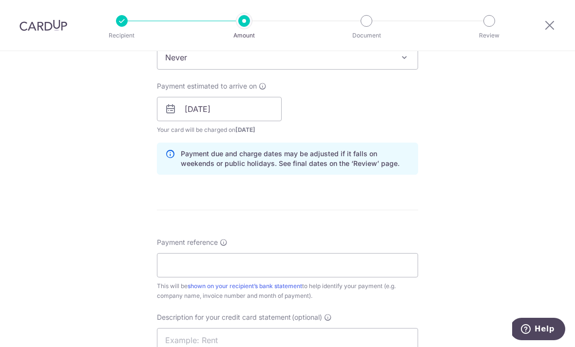
click at [218, 203] on form "Enter payment amount SGD 142.09 142.09 GST (optional) SGD Select Card **** 8994…" at bounding box center [287, 159] width 261 height 923
click at [241, 112] on input "10/09/2025" at bounding box center [219, 109] width 125 height 24
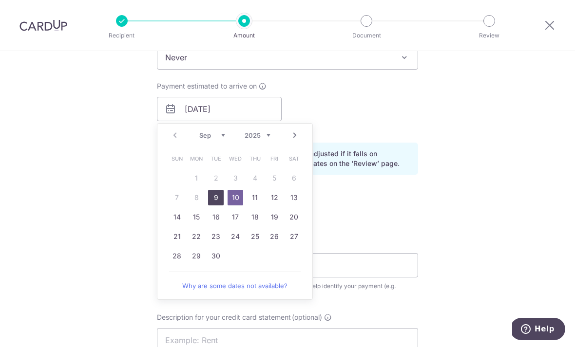
click at [214, 200] on link "9" at bounding box center [216, 198] width 16 height 16
type input "[DATE]"
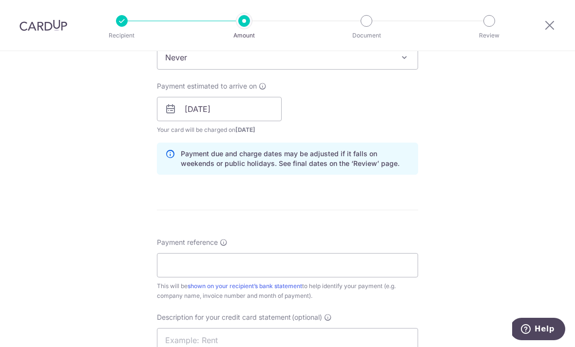
click at [443, 182] on div "Tell us more about your payment Enter payment amount SGD 142.09 142.09 GST (opt…" at bounding box center [287, 149] width 575 height 1033
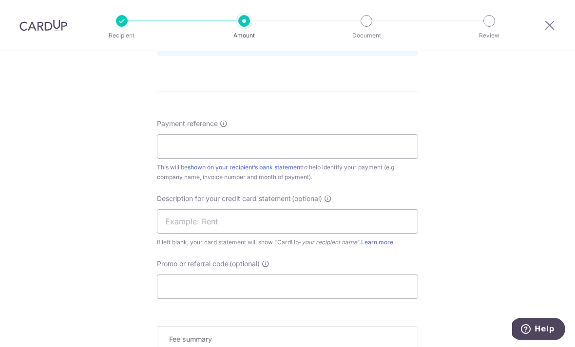
scroll to position [536, 0]
click at [380, 151] on input "Payment reference" at bounding box center [287, 147] width 261 height 24
type input "M"
paste input "12531"
click at [228, 152] on input "My Cosy Corner 12531" at bounding box center [287, 147] width 261 height 24
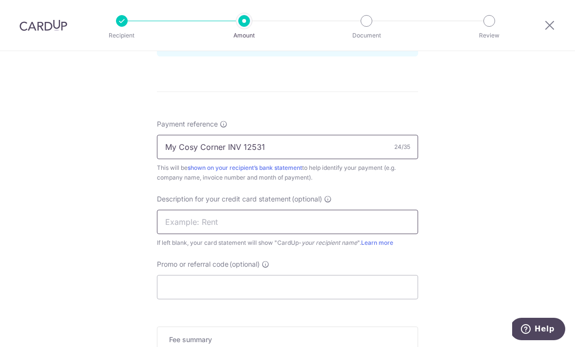
type input "My Cosy Corner INV 12531"
click at [261, 219] on input "text" at bounding box center [287, 222] width 261 height 24
type input "S"
type input "Tab"
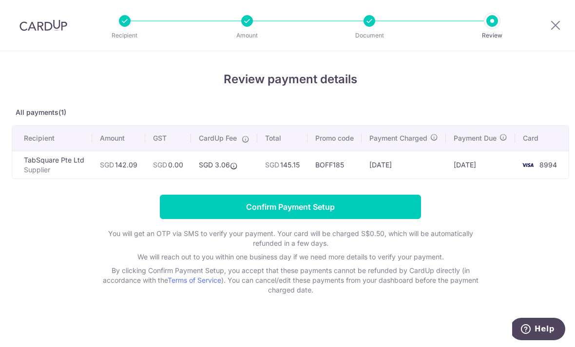
click at [339, 214] on input "Confirm Payment Setup" at bounding box center [290, 207] width 261 height 24
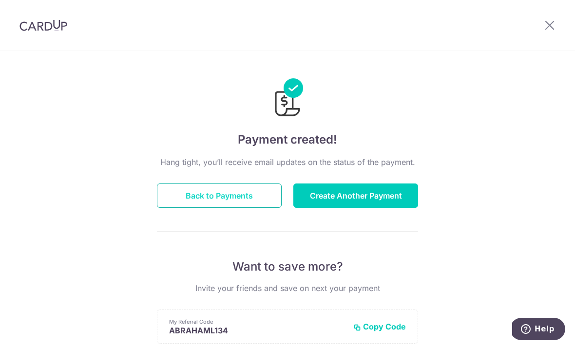
click at [251, 208] on button "Back to Payments" at bounding box center [219, 196] width 125 height 24
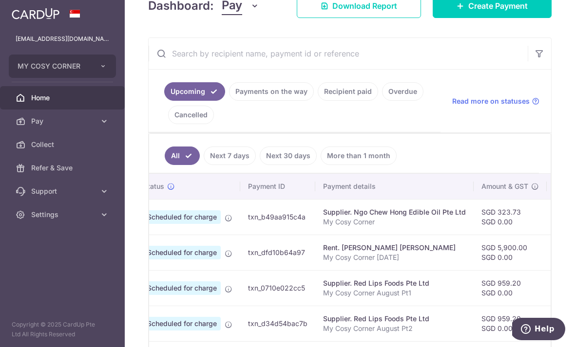
scroll to position [130, 0]
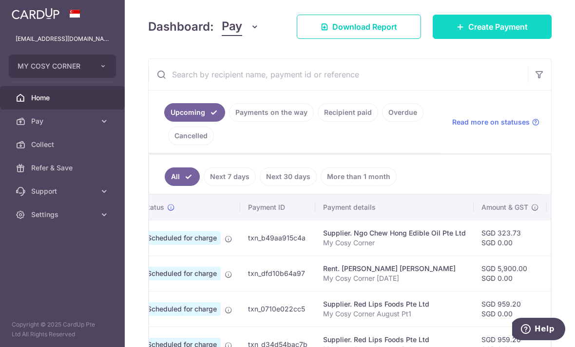
click at [486, 39] on link "Create Payment" at bounding box center [491, 27] width 119 height 24
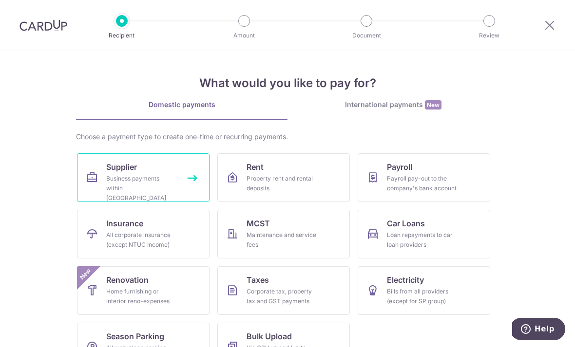
click at [167, 175] on div "Business payments within [GEOGRAPHIC_DATA]" at bounding box center [141, 188] width 70 height 29
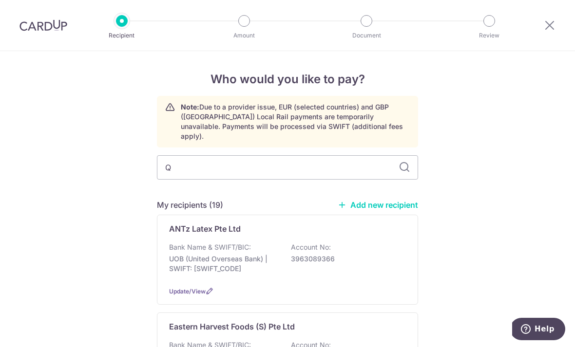
type input "Qi"
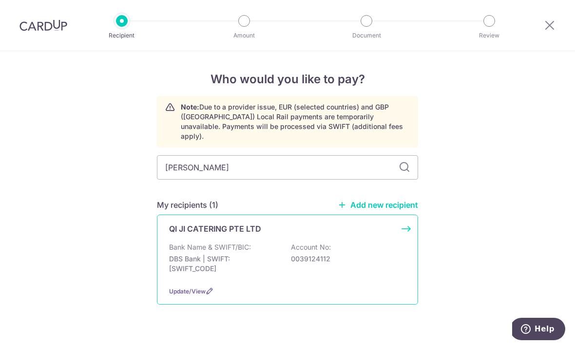
click at [204, 223] on p "QI JI CATERING PTE LTD" at bounding box center [215, 229] width 92 height 12
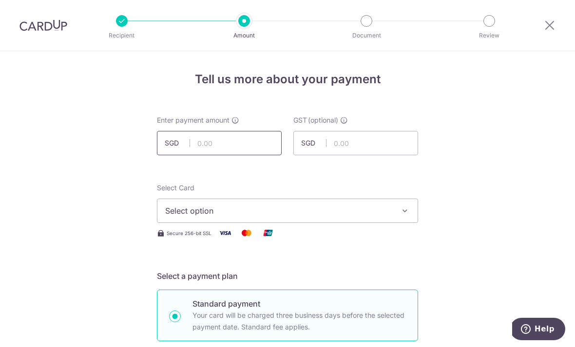
click at [227, 151] on input "text" at bounding box center [219, 143] width 125 height 24
click at [384, 208] on button "Select option" at bounding box center [287, 211] width 261 height 24
type input "705.20"
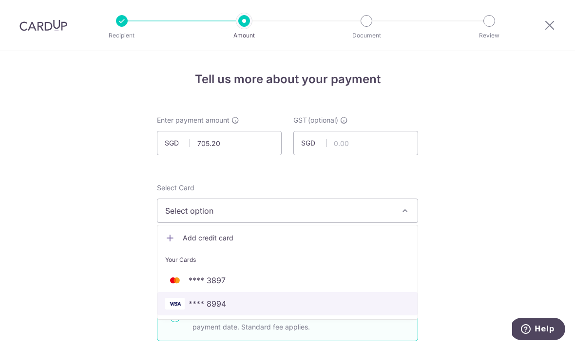
click at [294, 305] on span "**** 8994" at bounding box center [287, 304] width 244 height 12
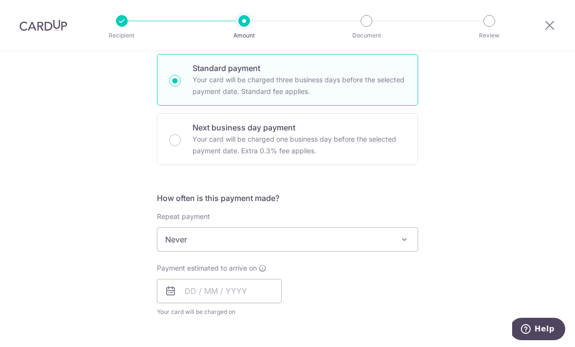
scroll to position [240, 0]
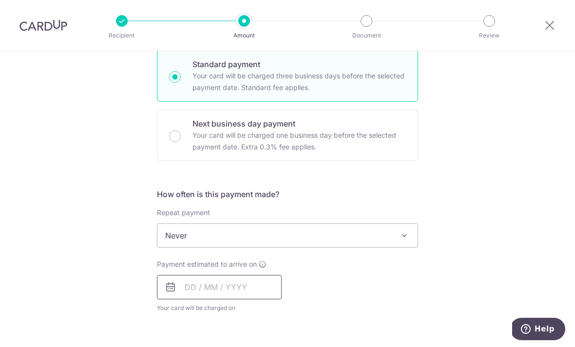
click at [259, 291] on input "text" at bounding box center [219, 287] width 125 height 24
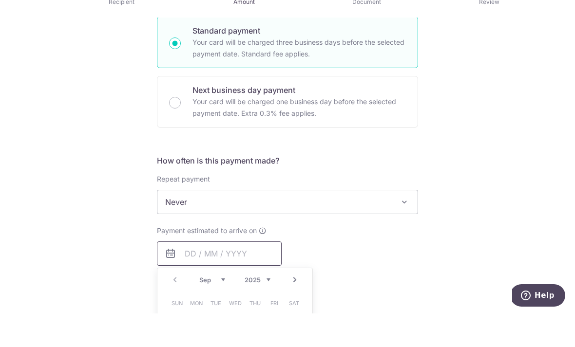
scroll to position [340, 0]
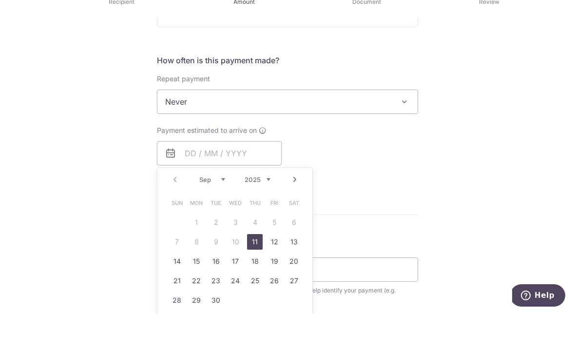
click at [252, 268] on link "11" at bounding box center [255, 276] width 16 height 16
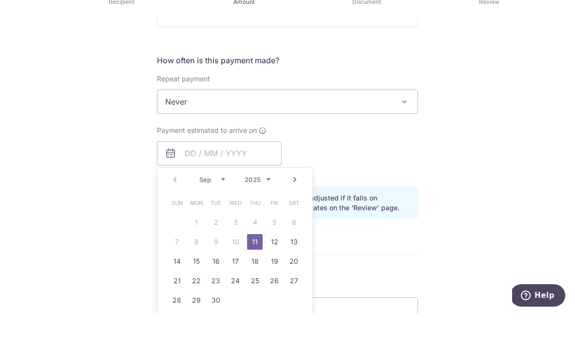
type input "[DATE]"
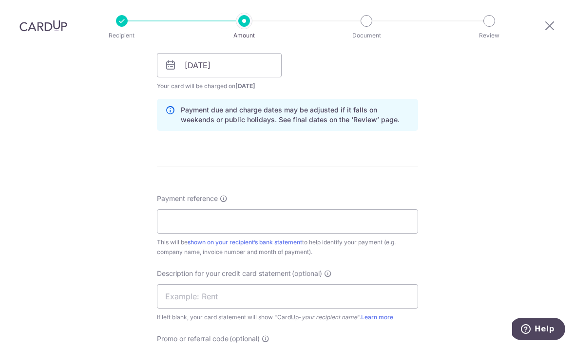
scroll to position [476, 0]
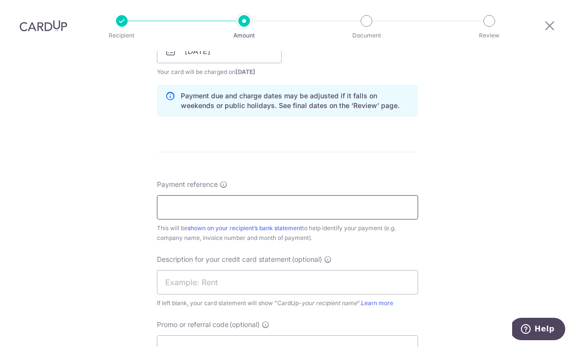
click at [359, 195] on input "Payment reference" at bounding box center [287, 207] width 261 height 24
type input "My Cosy Corner [DATE] to [DATE]"
click at [225, 270] on input "text" at bounding box center [287, 282] width 261 height 24
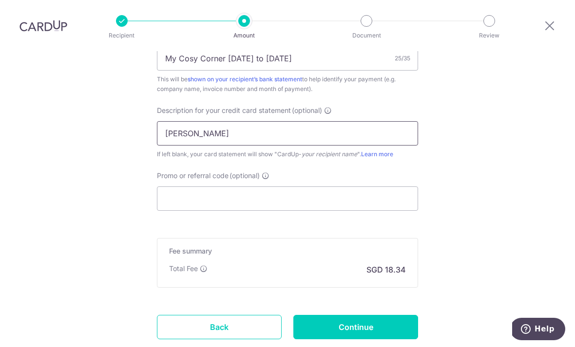
scroll to position [620, 0]
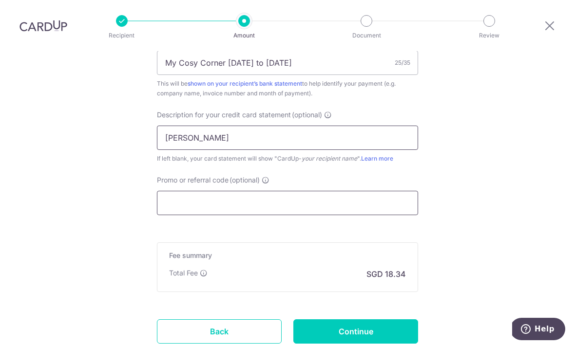
type input "Qiji"
click at [375, 191] on input "Promo or referral code (optional)" at bounding box center [287, 203] width 261 height 24
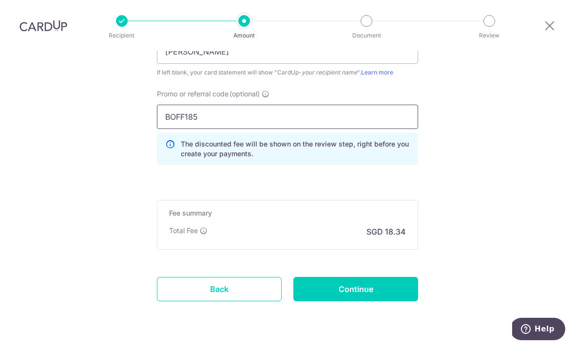
scroll to position [707, 0]
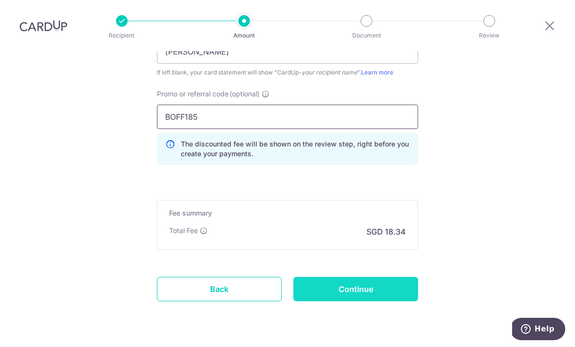
type input "BOFF185"
click at [395, 277] on input "Continue" at bounding box center [355, 289] width 125 height 24
type input "Create Schedule"
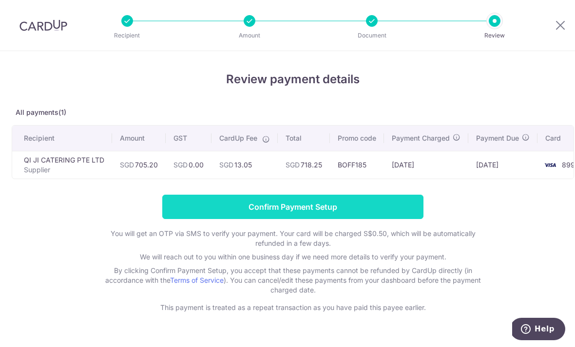
click at [396, 207] on input "Confirm Payment Setup" at bounding box center [292, 207] width 261 height 24
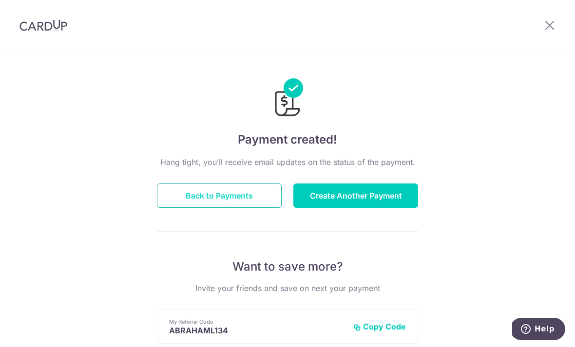
click at [261, 206] on button "Back to Payments" at bounding box center [219, 196] width 125 height 24
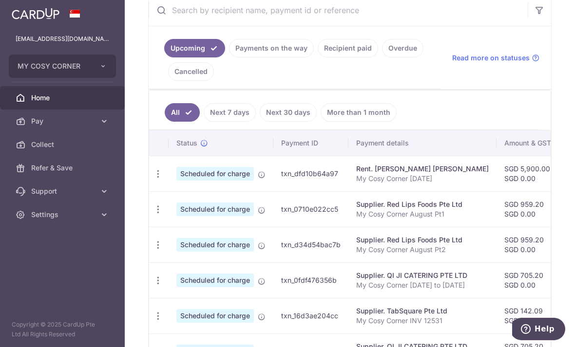
scroll to position [151, 0]
